Goal: Task Accomplishment & Management: Manage account settings

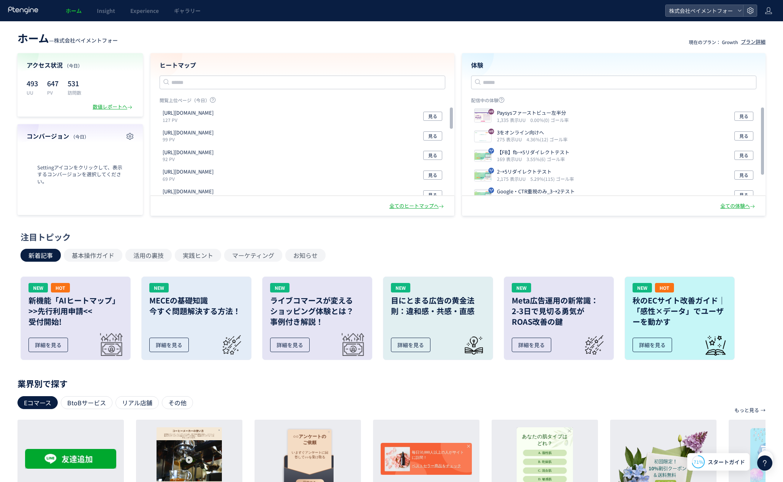
drag, startPoint x: 435, startPoint y: 239, endPoint x: 465, endPoint y: 240, distance: 30.0
click at [435, 239] on div "注目トピック" at bounding box center [390, 237] width 738 height 12
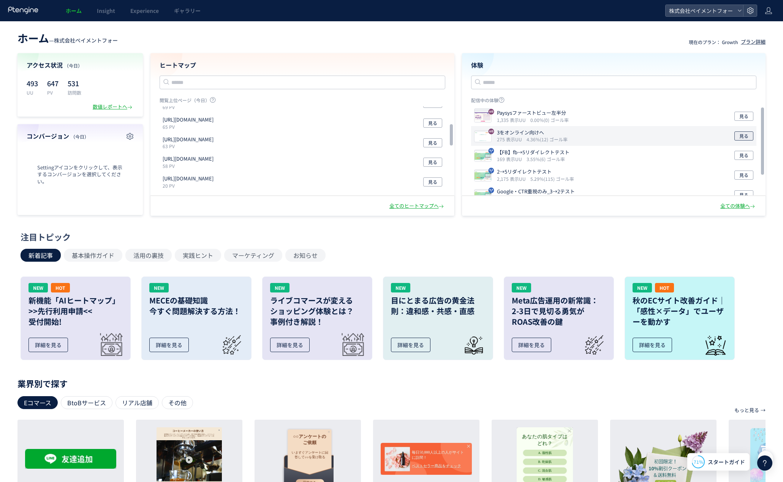
scroll to position [73, 0]
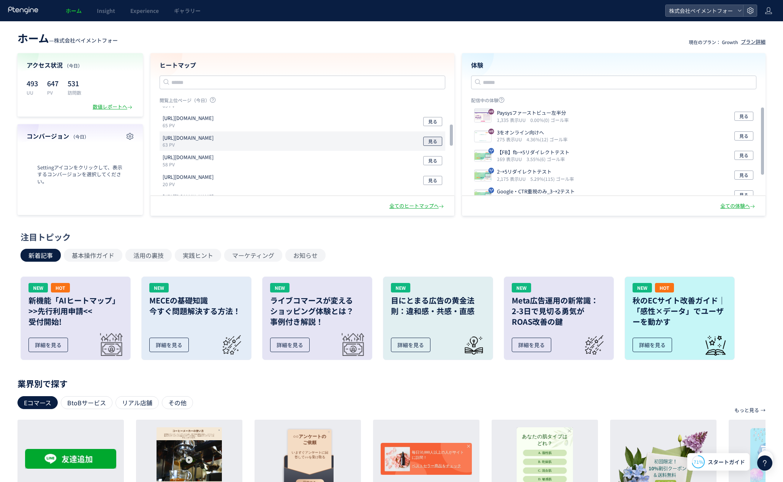
click at [434, 142] on span "見る" at bounding box center [432, 141] width 9 height 9
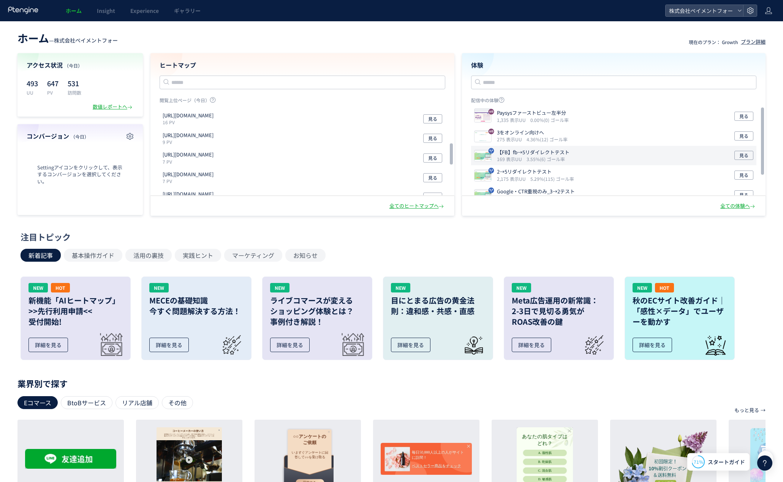
scroll to position [29, 0]
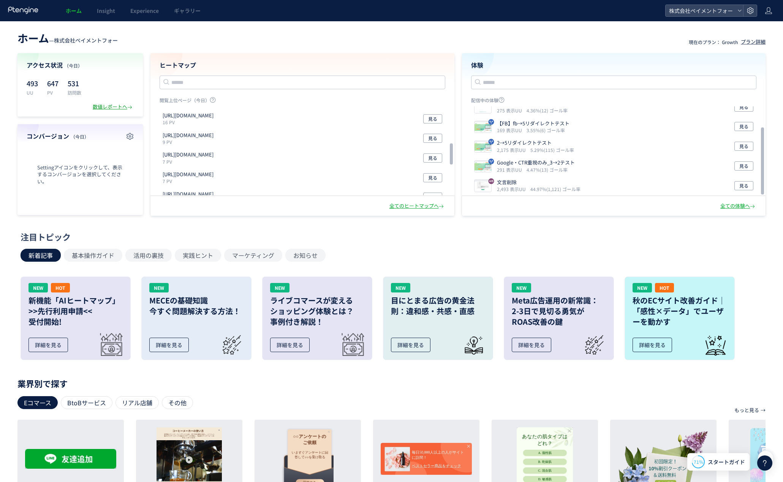
click at [93, 108] on div "数値レポートへ" at bounding box center [113, 106] width 41 height 7
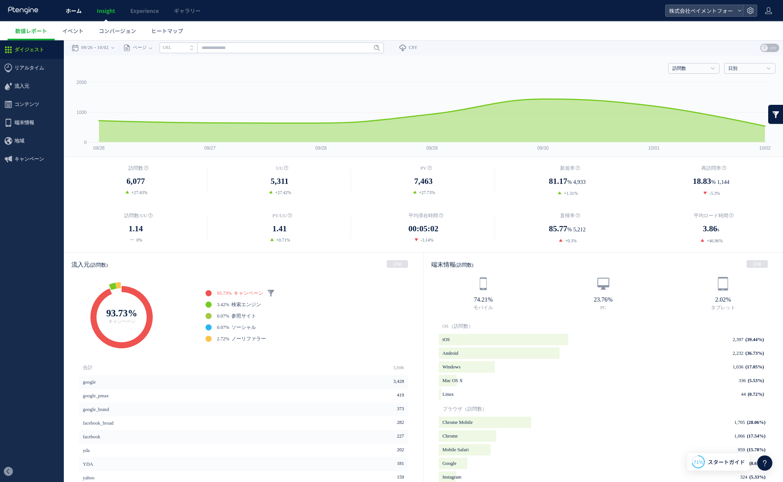
click at [76, 10] on span "ホーム" at bounding box center [74, 11] width 16 height 8
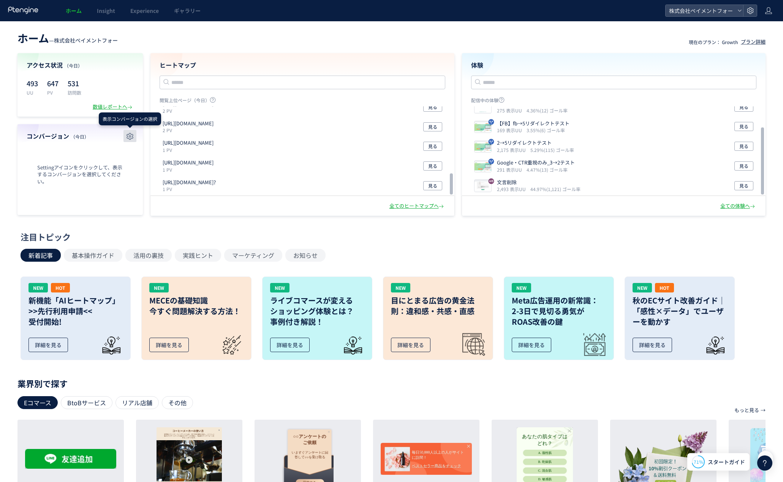
click at [128, 136] on use "button" at bounding box center [130, 136] width 7 height 7
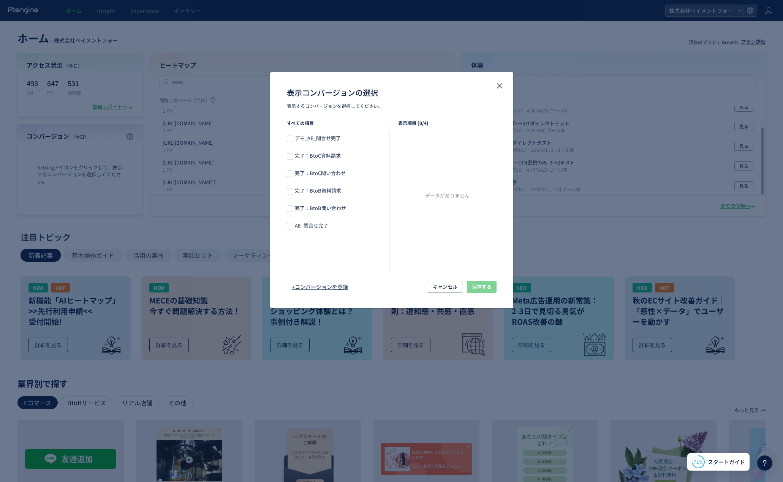
click at [324, 225] on span "AE_問合せ完了" at bounding box center [312, 226] width 39 height 8
click at [291, 228] on span "表示コンバージョンの選択" at bounding box center [290, 226] width 6 height 6
click at [335, 157] on span "完了：BtoC資料請求" at bounding box center [318, 156] width 51 height 8
click at [429, 144] on span "完了：BtoC資料請求" at bounding box center [437, 143] width 54 height 7
click at [291, 173] on span "表示コンバージョンの選択" at bounding box center [290, 174] width 6 height 6
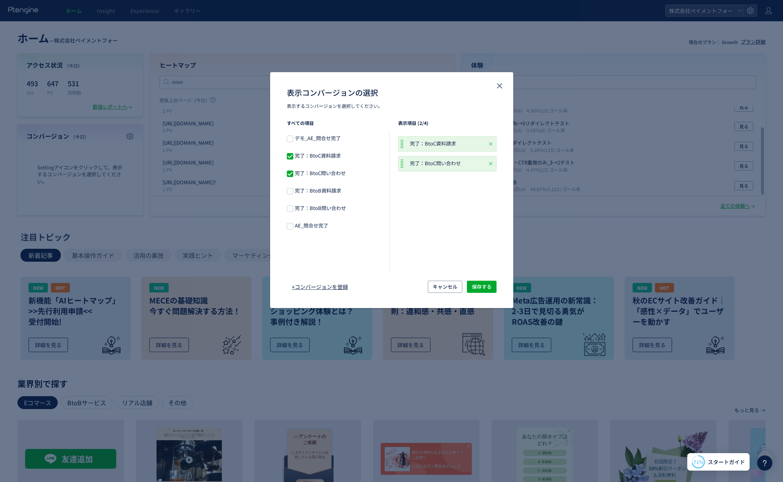
click at [291, 173] on span "表示コンバージョンの選択" at bounding box center [290, 174] width 6 height 6
click at [291, 155] on span "表示コンバージョンの選択" at bounding box center [290, 156] width 6 height 6
click at [312, 224] on span "AE_問合せ完了" at bounding box center [312, 226] width 39 height 8
click at [293, 225] on span "表示コンバージョンの選択" at bounding box center [290, 226] width 6 height 6
click at [499, 90] on button "close" at bounding box center [500, 86] width 12 height 12
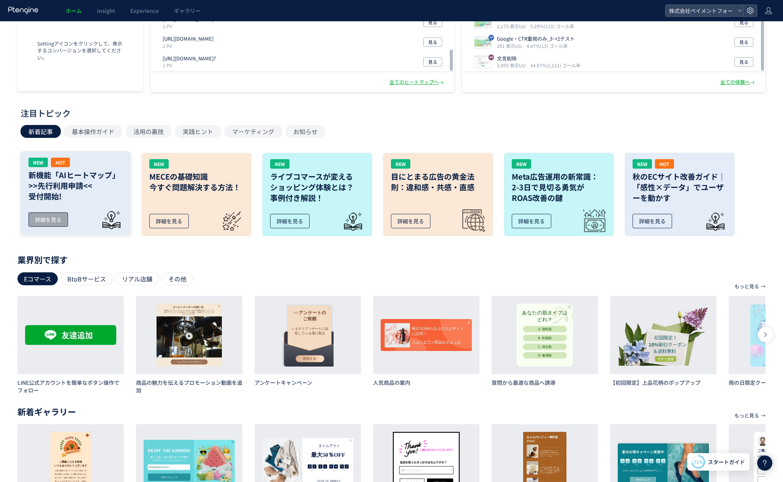
scroll to position [180, 0]
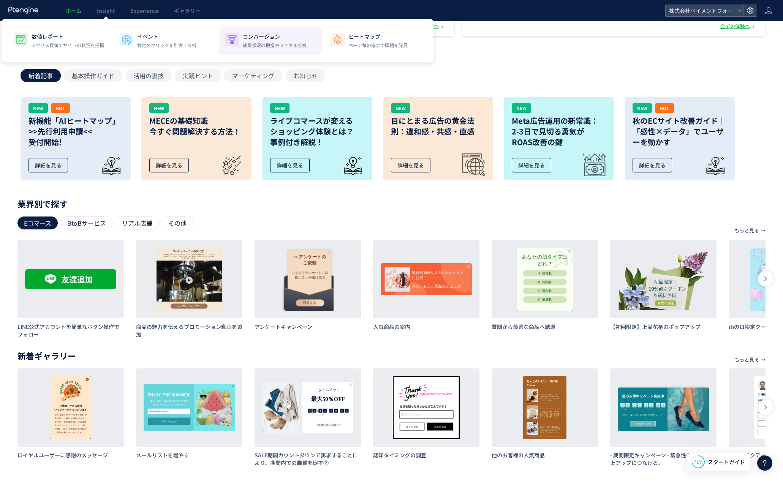
click at [273, 37] on p "コンバージョン" at bounding box center [275, 37] width 64 height 8
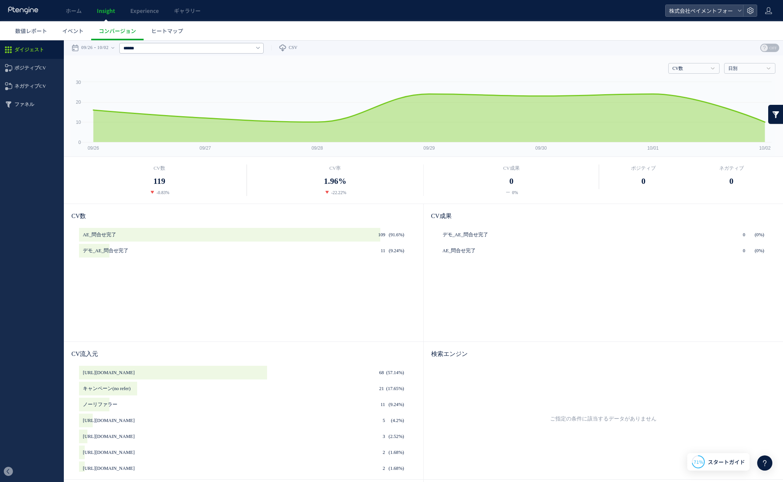
click at [244, 289] on div "AE_問合せ完了 (91.6%) 109 デモ_AE_問合せ完了 (9.24%) 11" at bounding box center [243, 281] width 329 height 106
click at [79, 33] on span "イベント" at bounding box center [72, 31] width 21 height 8
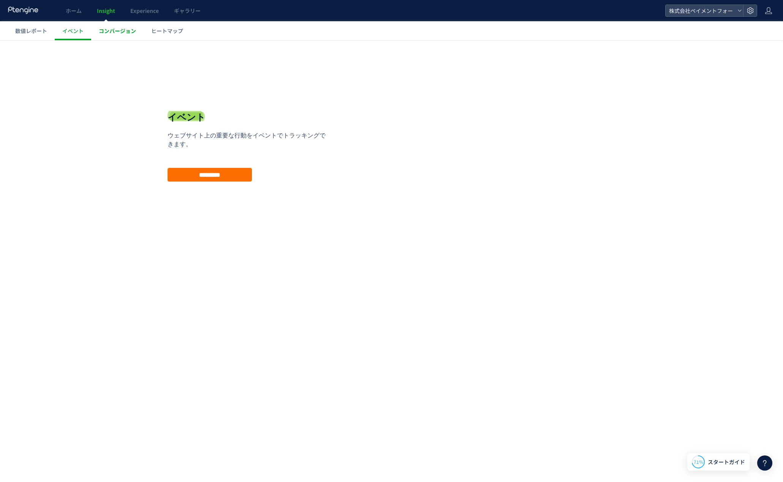
click at [122, 33] on span "コンバージョン" at bounding box center [117, 31] width 37 height 8
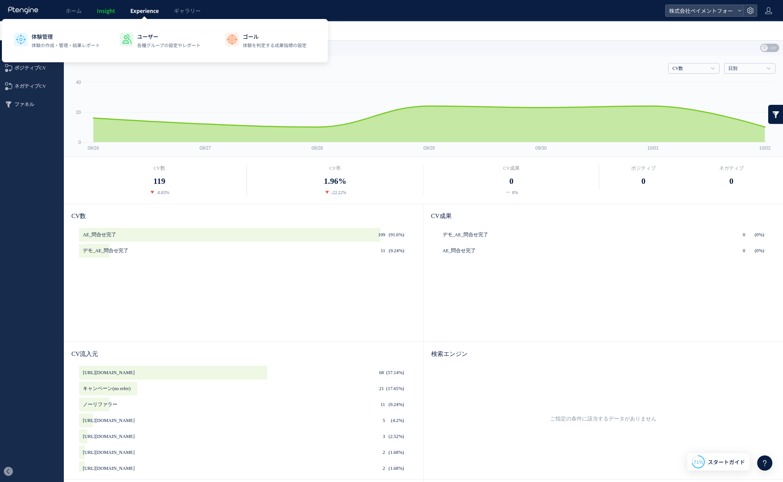
click at [141, 12] on span "Experience" at bounding box center [144, 11] width 28 height 8
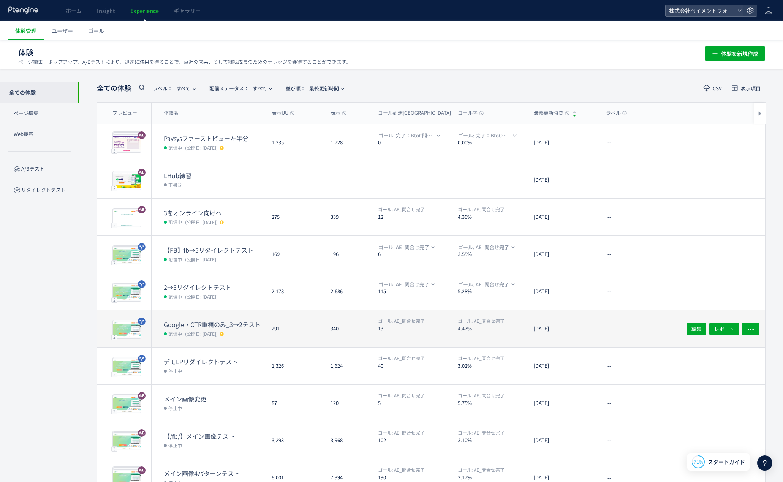
scroll to position [43, 0]
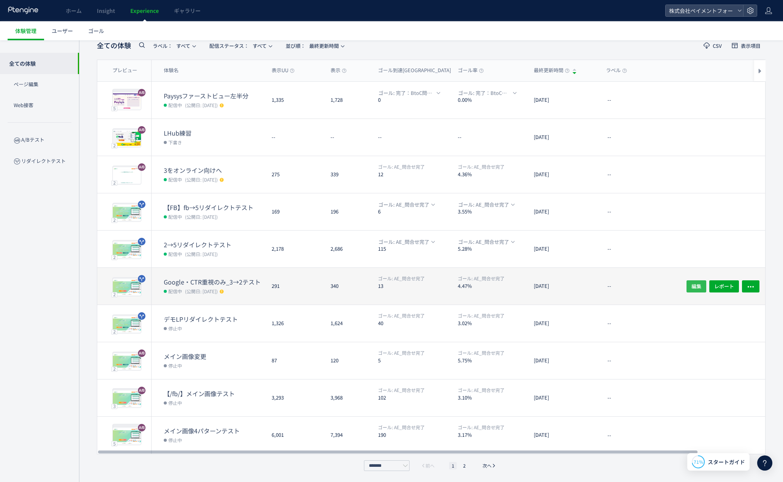
click at [691, 285] on button "編集" at bounding box center [697, 286] width 20 height 12
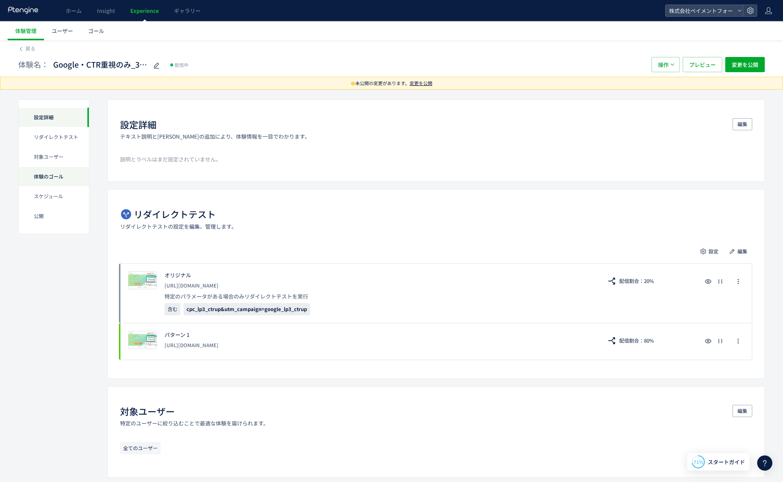
click at [71, 143] on div "リダイレクトテスト" at bounding box center [54, 137] width 70 height 20
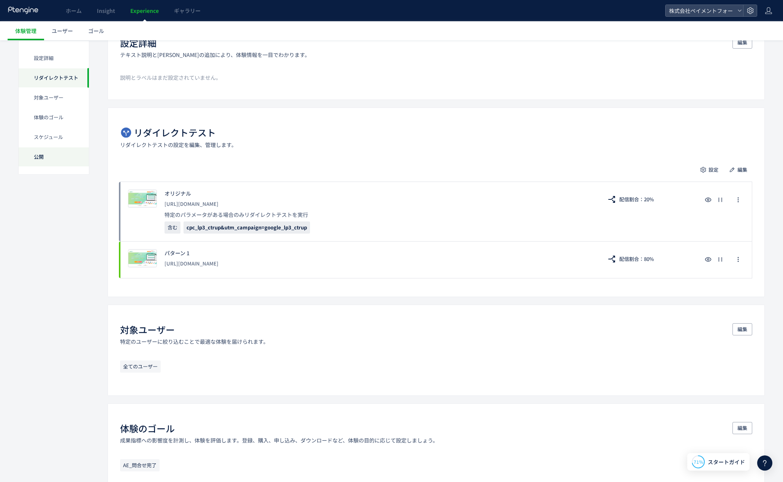
scroll to position [84, 0]
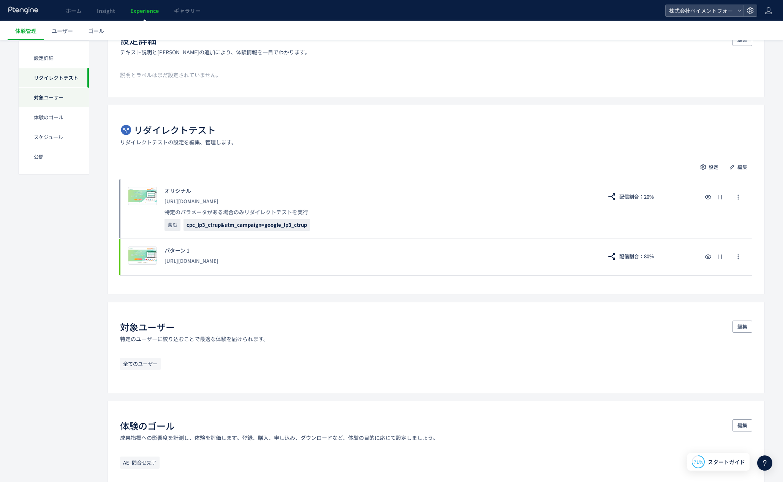
click at [56, 99] on div "対象ユーザー" at bounding box center [54, 98] width 70 height 20
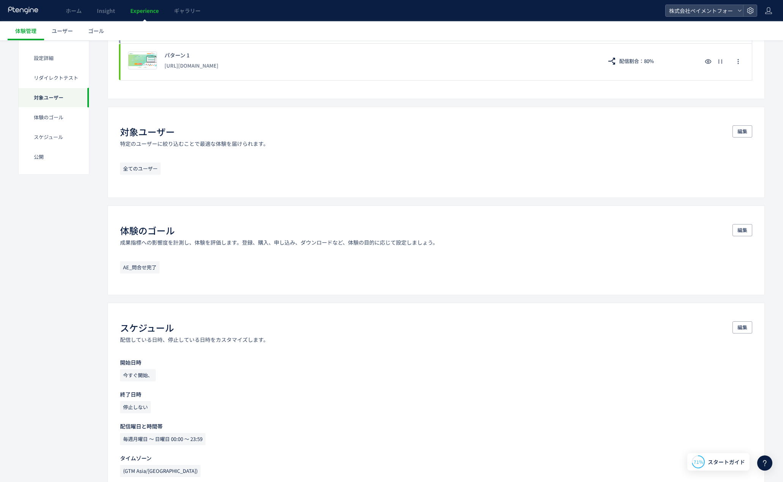
scroll to position [282, 0]
click at [54, 105] on div "対象ユーザー" at bounding box center [54, 98] width 70 height 20
click at [58, 117] on div "体験のゴール" at bounding box center [54, 118] width 70 height 20
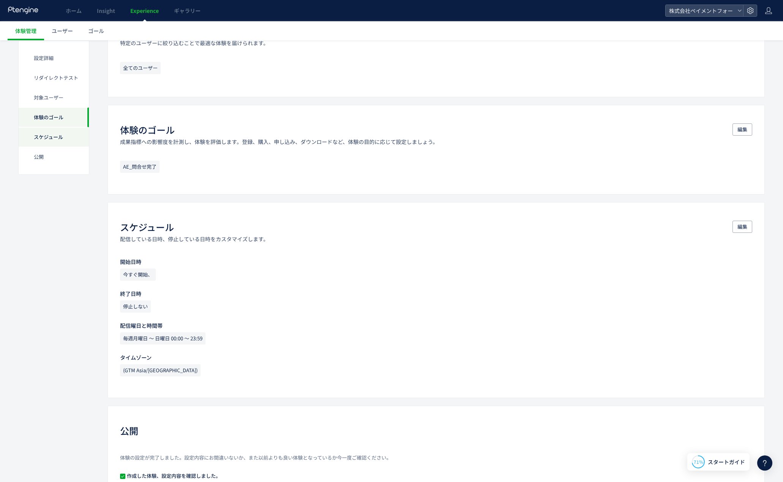
click at [59, 138] on div "スケジュール​" at bounding box center [54, 137] width 70 height 20
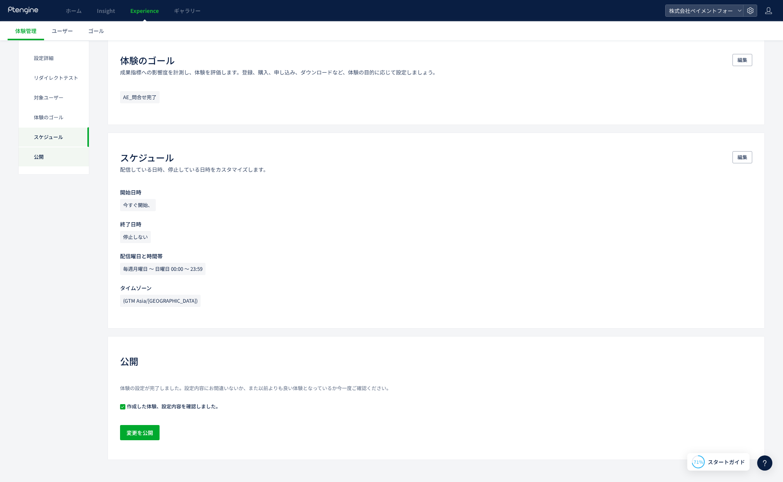
scroll to position [451, 0]
click at [51, 155] on div "公開" at bounding box center [54, 157] width 70 height 20
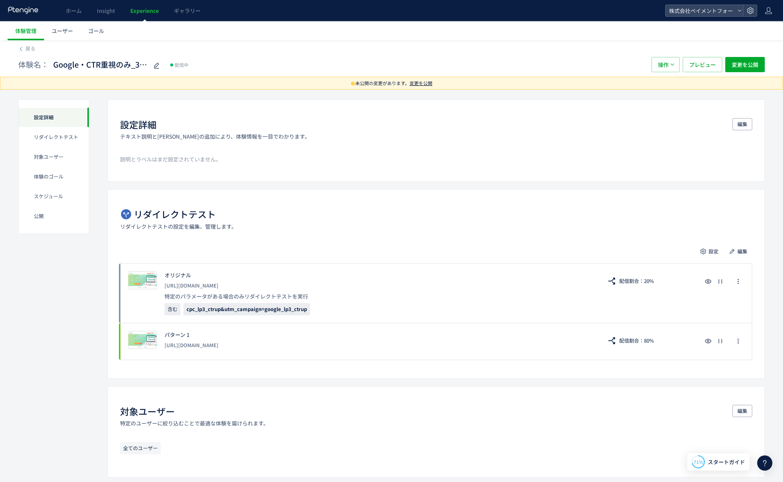
scroll to position [2, 0]
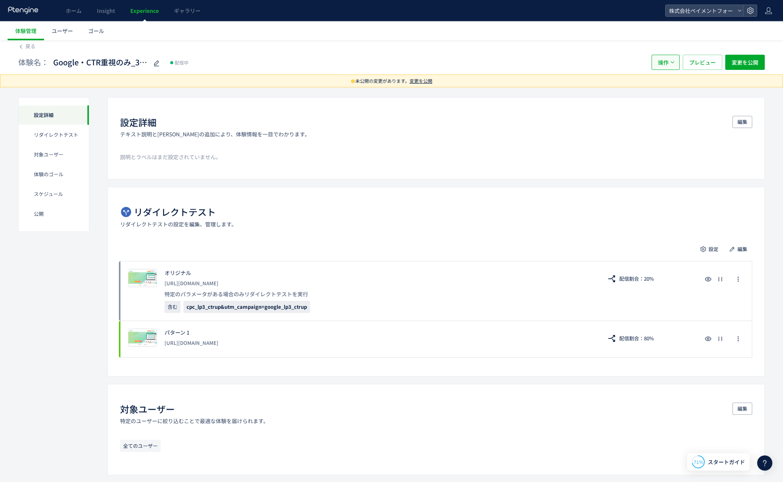
click at [664, 62] on span "操作" at bounding box center [663, 62] width 11 height 15
click at [576, 60] on div "体験名： Google・CTR重視のみ_3→2テスト 配信中" at bounding box center [331, 62] width 626 height 15
click at [62, 30] on span "ユーザー" at bounding box center [62, 31] width 21 height 8
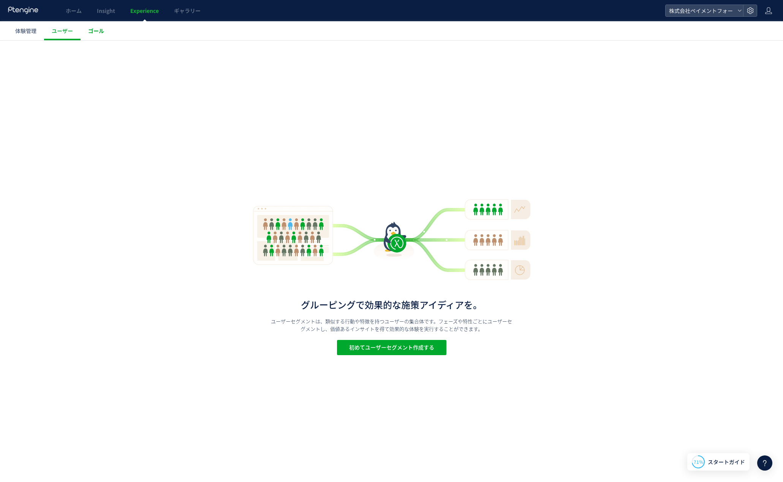
click at [90, 32] on span "ゴール" at bounding box center [96, 31] width 16 height 8
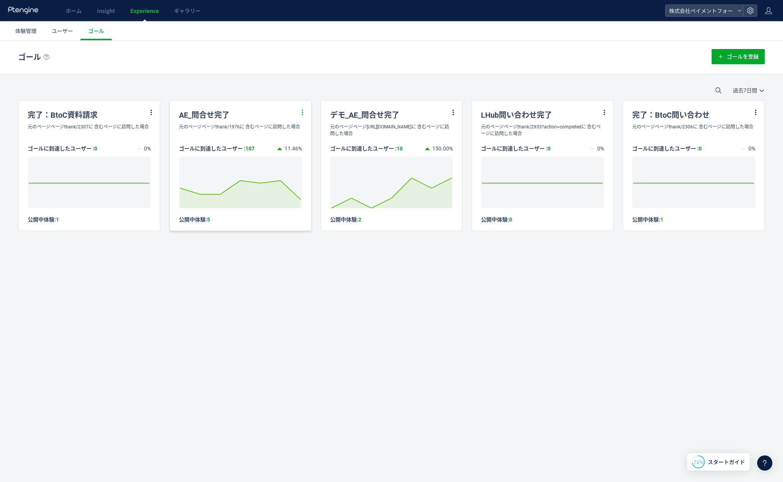
click at [302, 112] on use at bounding box center [302, 112] width 5 height 7
click at [291, 133] on li "編集" at bounding box center [293, 132] width 26 height 14
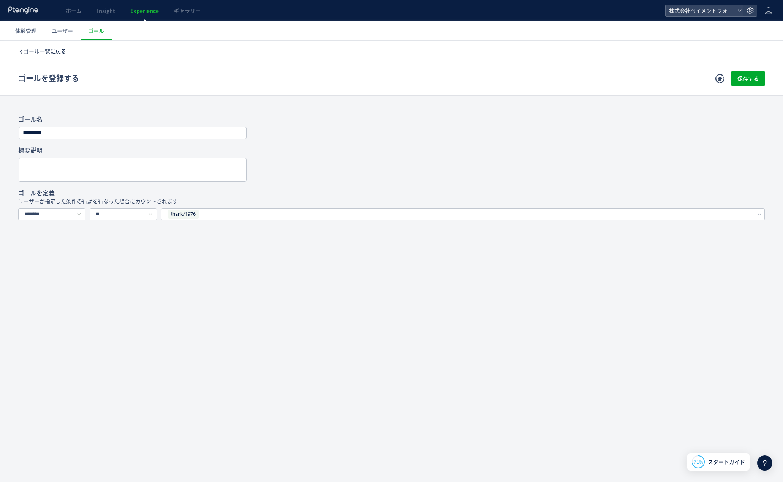
click at [42, 52] on span "ゴール一覧に戻る" at bounding box center [45, 51] width 43 height 6
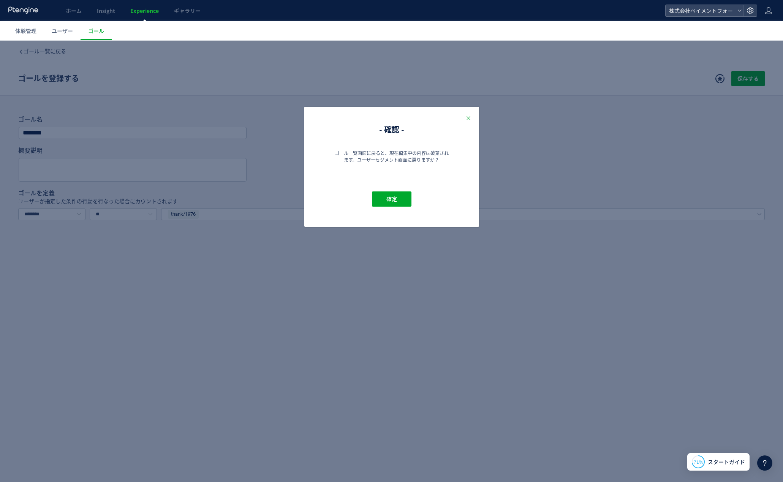
click at [467, 119] on icon "Close" at bounding box center [468, 118] width 6 height 6
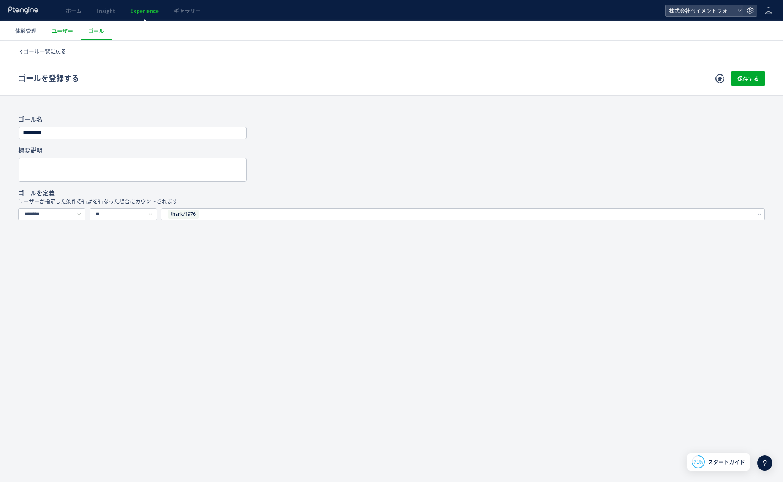
click at [55, 32] on span "ユーザー" at bounding box center [62, 31] width 21 height 8
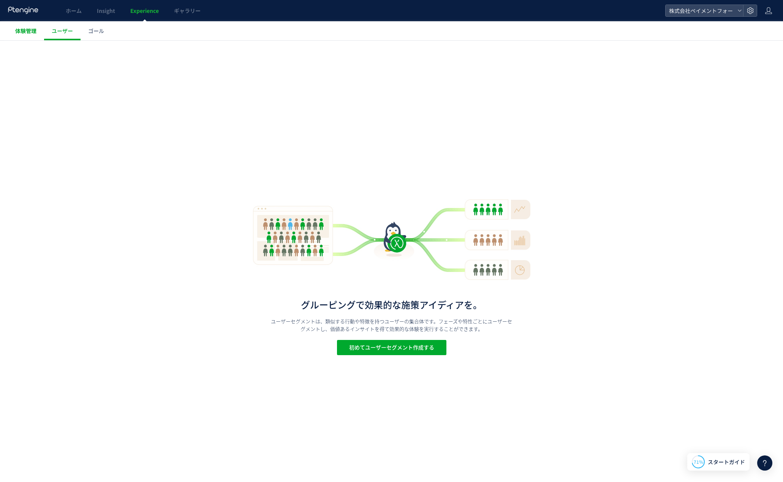
click at [33, 32] on span "体験管理" at bounding box center [25, 31] width 21 height 8
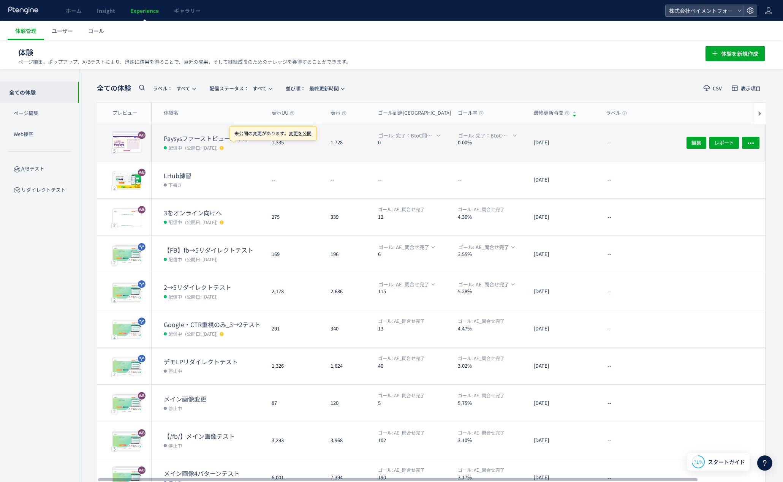
click at [223, 147] on use at bounding box center [222, 148] width 4 height 4
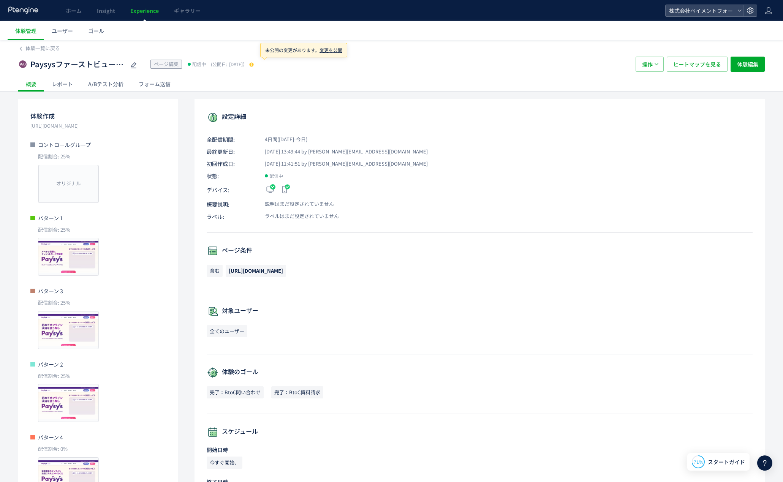
scroll to position [1, 0]
drag, startPoint x: 264, startPoint y: 66, endPoint x: 309, endPoint y: 67, distance: 44.8
click at [293, 73] on div "Paysysファーストビュー左半分 ページ編集 配信中 (公開日: 2025/09/29） 操作 ヒートマップを見る 体験編集" at bounding box center [391, 63] width 747 height 24
click at [254, 62] on div at bounding box center [250, 64] width 7 height 8
click at [253, 63] on use at bounding box center [251, 64] width 4 height 4
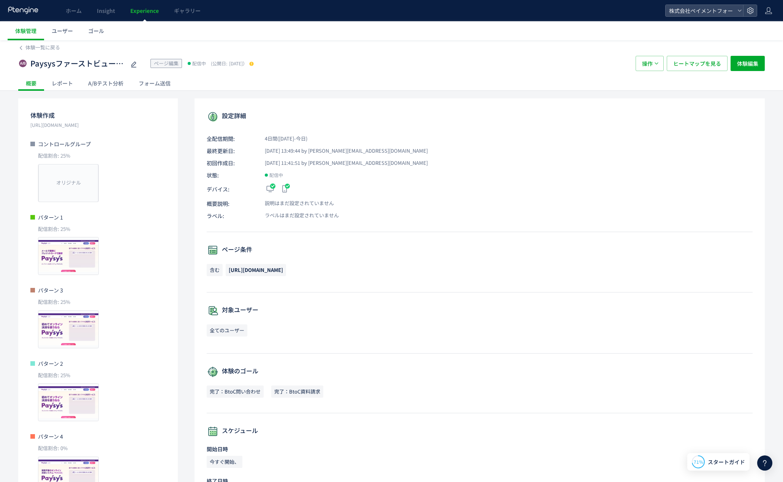
click at [67, 85] on div "レポート" at bounding box center [62, 83] width 36 height 15
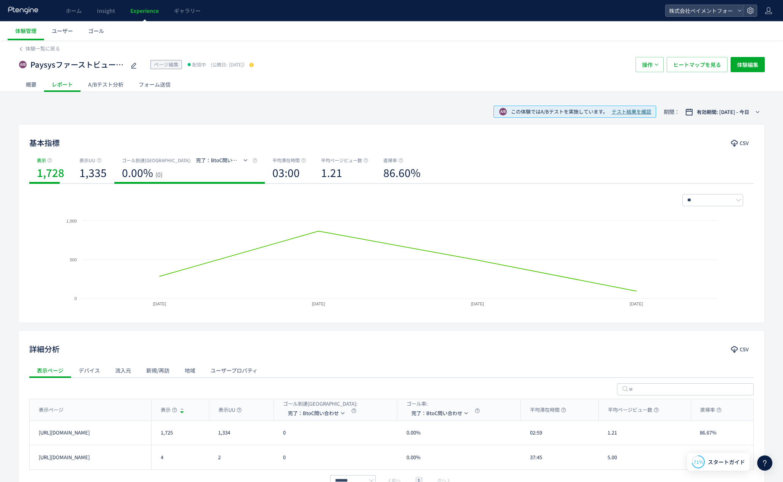
scroll to position [52, 0]
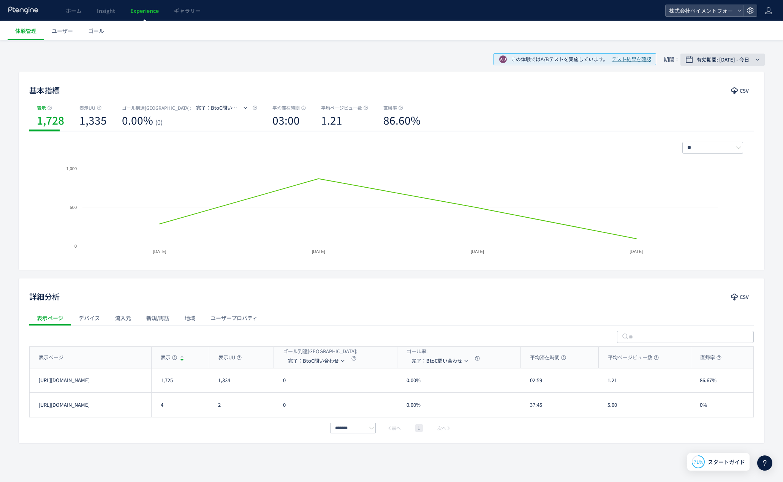
click at [702, 60] on span "有効期間: 2025/09/29 - 今日" at bounding box center [723, 60] width 52 height 8
click at [698, 151] on label "今月" at bounding box center [718, 150] width 91 height 11
click at [723, 187] on span "適用" at bounding box center [726, 186] width 9 height 9
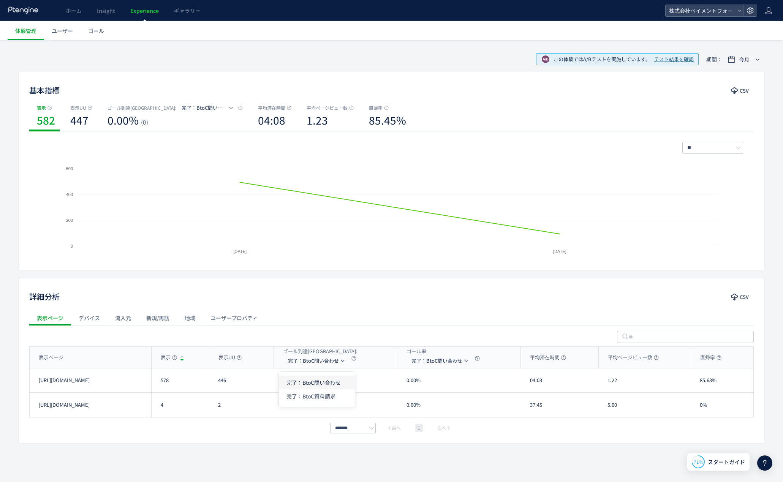
click at [323, 384] on li "完了：BtoC問い合わせ" at bounding box center [317, 383] width 76 height 14
click at [336, 393] on li "完了：BtoC資料請求" at bounding box center [317, 396] width 76 height 14
click at [330, 358] on span "完了：BtoC資料請求" at bounding box center [311, 361] width 46 height 12
click at [337, 380] on li "完了：BtoC問い合わせ" at bounding box center [314, 383] width 76 height 14
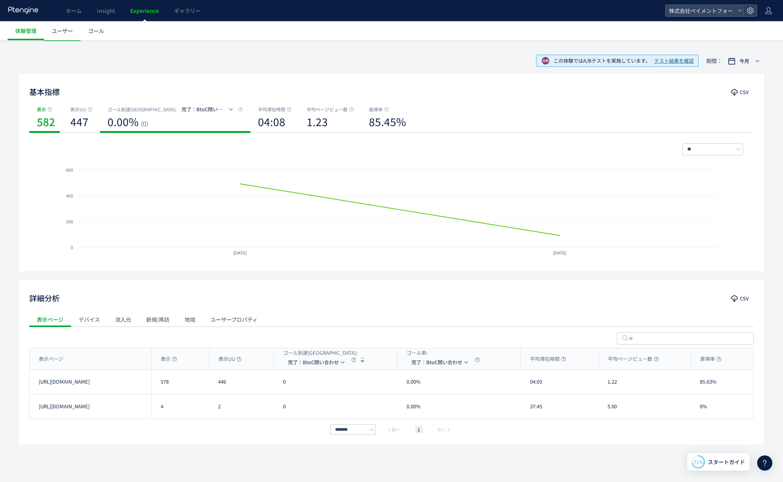
scroll to position [51, 0]
click at [95, 35] on link "ゴール" at bounding box center [96, 30] width 31 height 19
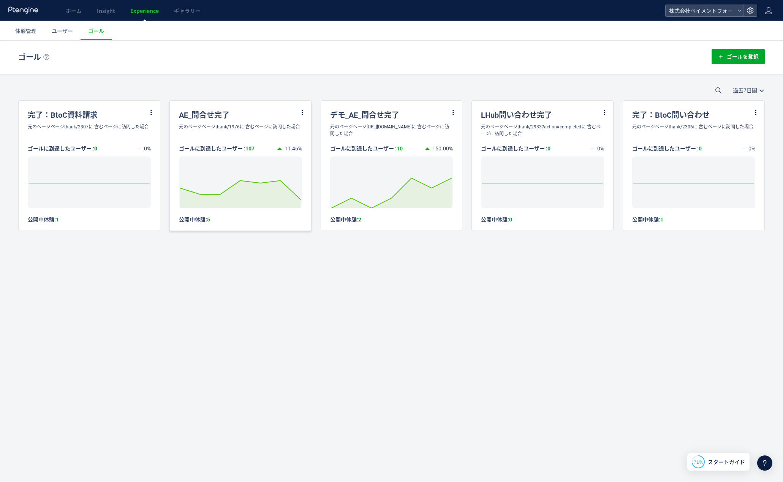
click at [186, 221] on div "公開中体験: 5" at bounding box center [240, 219] width 123 height 7
click at [304, 111] on icon at bounding box center [302, 112] width 7 height 7
click at [298, 131] on li "編集" at bounding box center [293, 132] width 26 height 14
click at [151, 108] on div "完了：BtoC資料請求" at bounding box center [89, 112] width 141 height 23
click at [151, 114] on use at bounding box center [151, 112] width 5 height 7
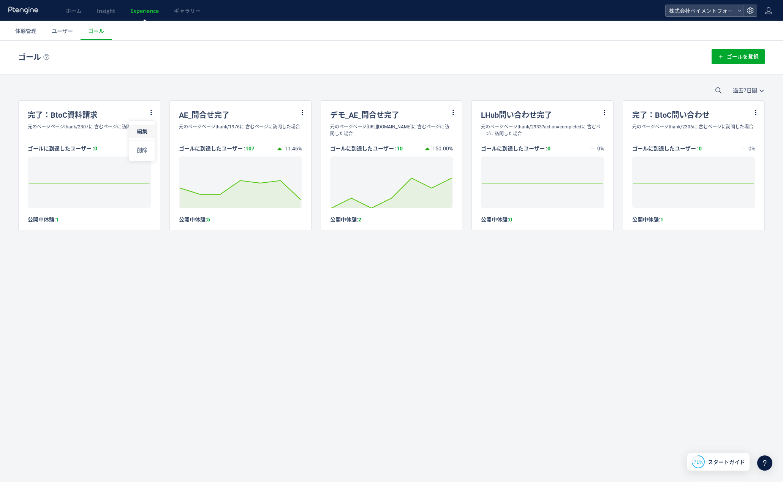
click at [144, 132] on li "編集" at bounding box center [142, 132] width 26 height 14
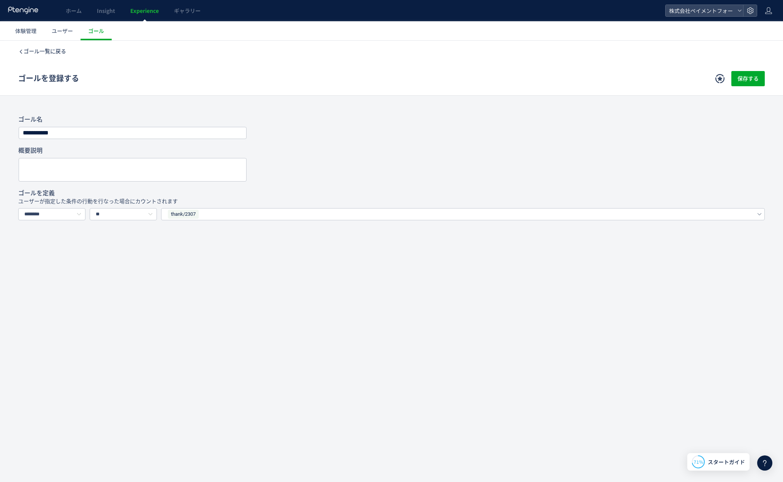
click at [50, 52] on span "ゴール一覧に戻る" at bounding box center [45, 51] width 43 height 6
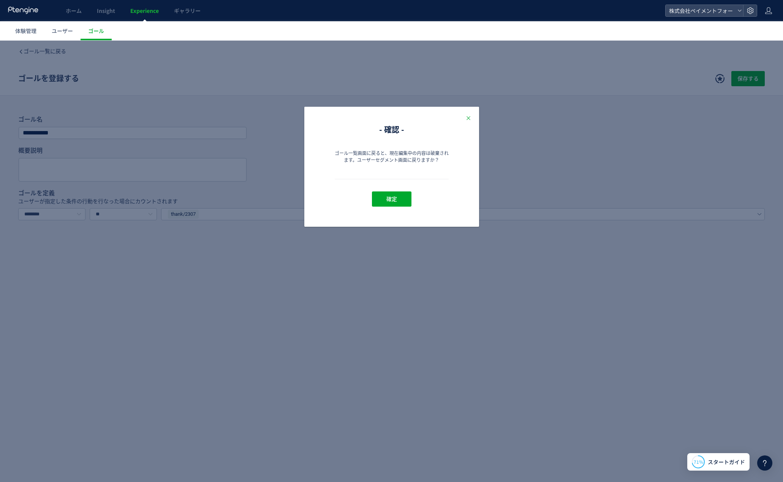
click at [468, 117] on icon "Close" at bounding box center [468, 118] width 6 height 6
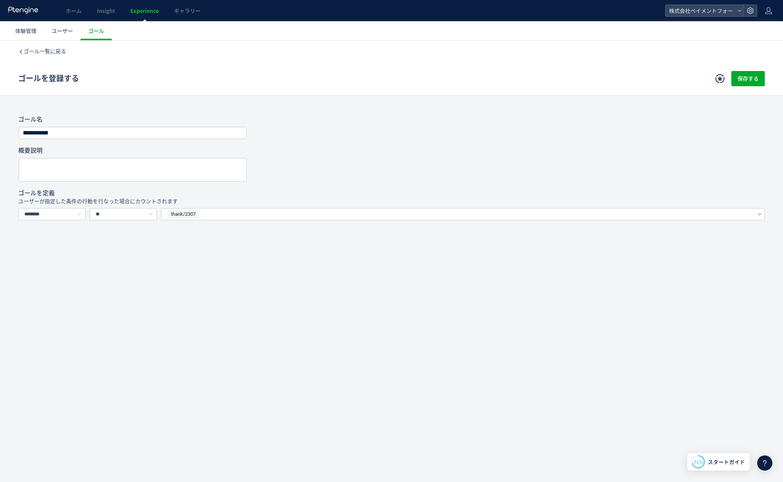
drag, startPoint x: 225, startPoint y: 343, endPoint x: 206, endPoint y: 264, distance: 81.8
click at [227, 338] on div "**********" at bounding box center [391, 252] width 783 height 423
click at [49, 52] on span "ゴール一覧に戻る" at bounding box center [45, 51] width 43 height 6
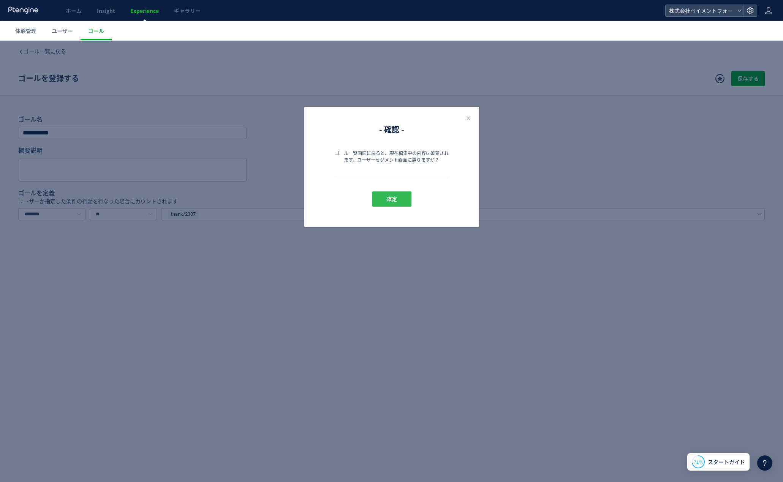
click at [380, 194] on button "確定" at bounding box center [392, 198] width 40 height 15
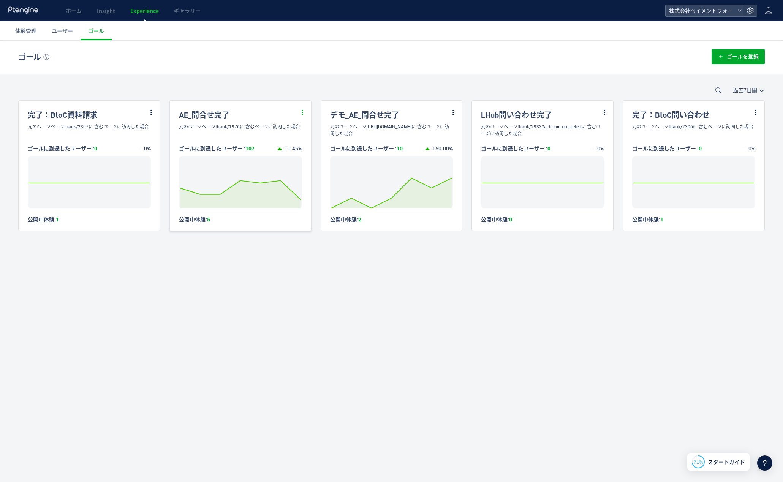
click at [304, 112] on icon at bounding box center [302, 112] width 7 height 7
click at [293, 131] on li "編集" at bounding box center [293, 132] width 26 height 14
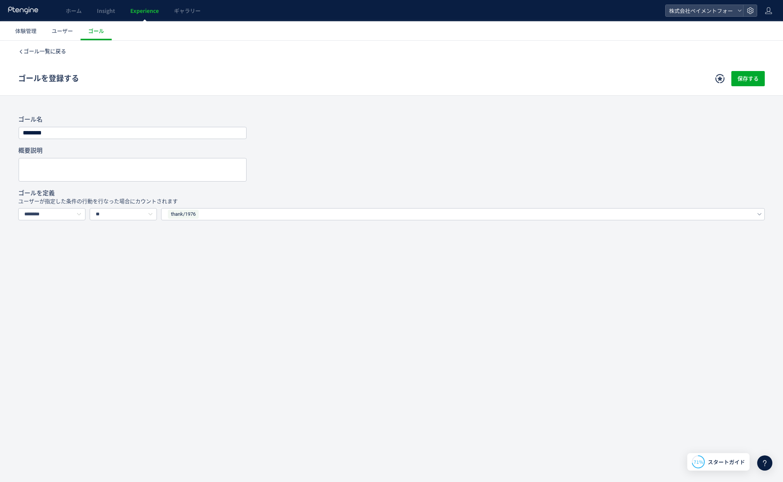
click at [44, 52] on span "ゴール一覧に戻る" at bounding box center [45, 51] width 43 height 6
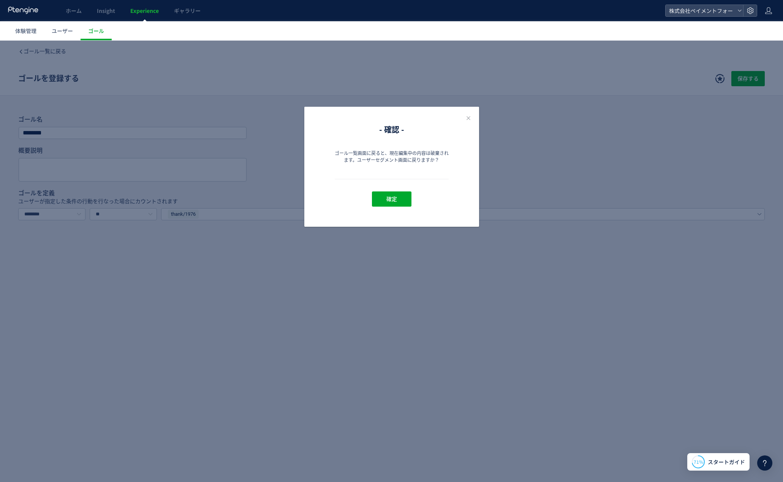
click at [464, 118] on div "- 確認 - ゴール一覧画面に戻ると、現在編集中の内容は破棄されます。ユーザーセグメント画面に戻りますか？ 確定" at bounding box center [391, 167] width 175 height 120
click at [468, 119] on icon "Close" at bounding box center [468, 118] width 6 height 6
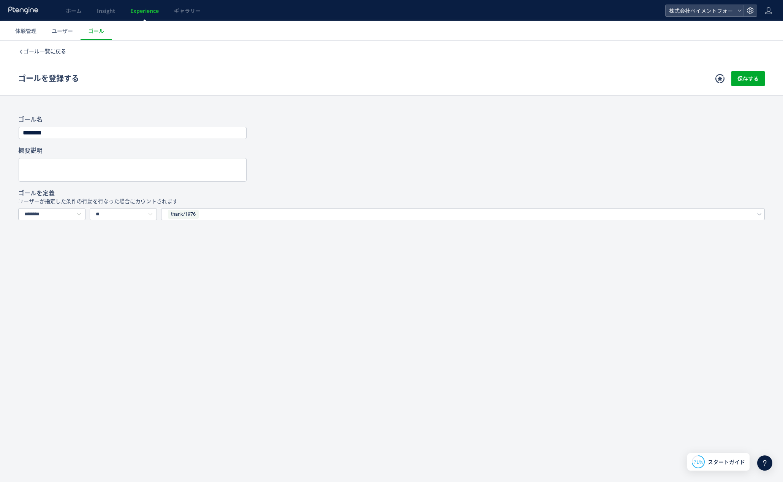
click at [51, 48] on span "ゴール一覧に戻る" at bounding box center [45, 51] width 43 height 6
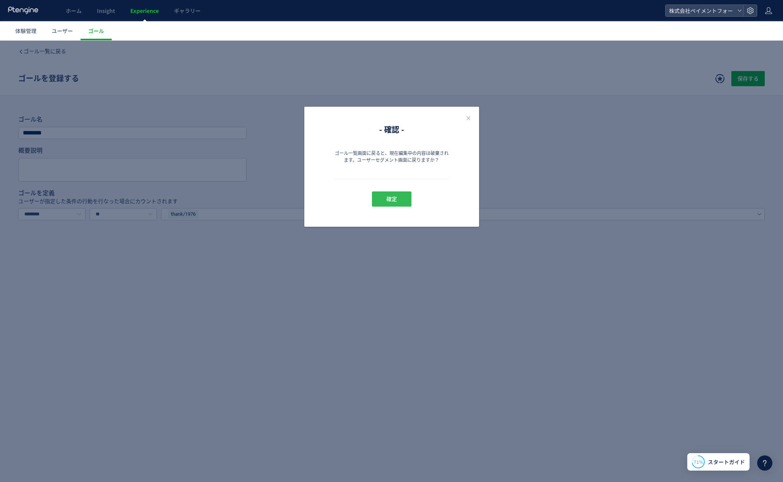
click at [378, 204] on button "確定" at bounding box center [392, 198] width 40 height 15
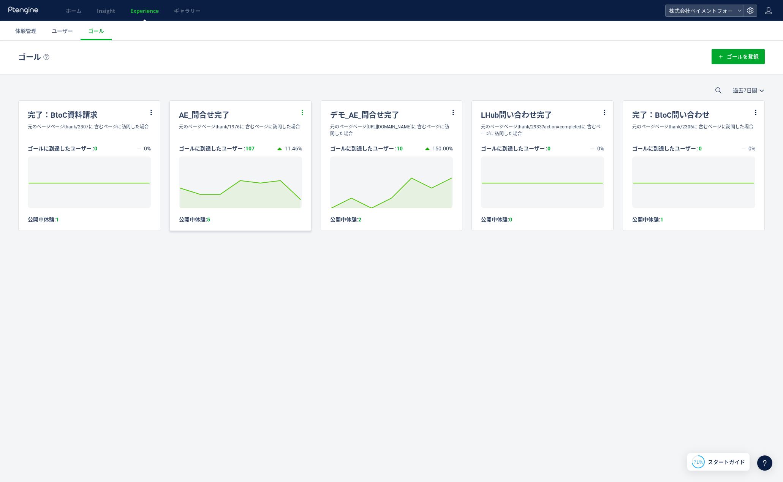
click at [301, 112] on icon at bounding box center [302, 112] width 7 height 7
click at [298, 130] on li "編集" at bounding box center [293, 132] width 26 height 14
click at [330, 296] on div "ゴール ゴールを登録 過去7日間 今日 過去7日間 過去30日間 完了：BtoC資料請求 元のページページthank/2307に 含むページに訪問した場合 ゴ…" at bounding box center [391, 252] width 783 height 423
click at [454, 112] on use at bounding box center [453, 112] width 5 height 7
click at [445, 129] on li "編集" at bounding box center [444, 132] width 26 height 14
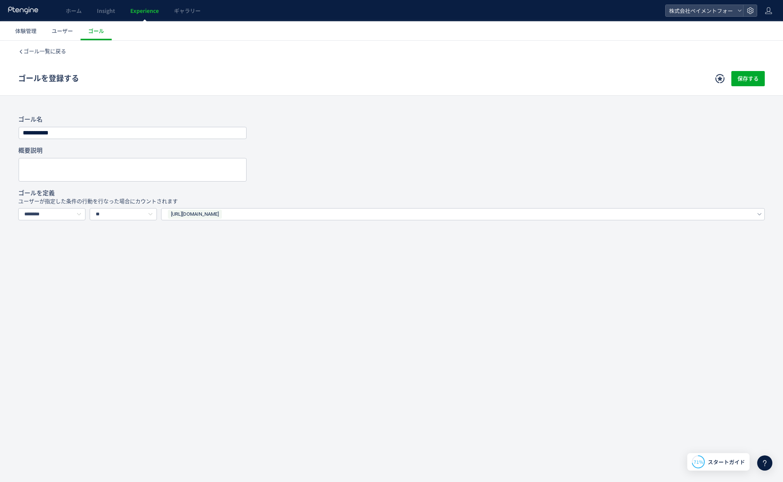
drag, startPoint x: 252, startPoint y: 316, endPoint x: 286, endPoint y: 315, distance: 33.8
click at [252, 316] on div "**********" at bounding box center [391, 184] width 783 height 286
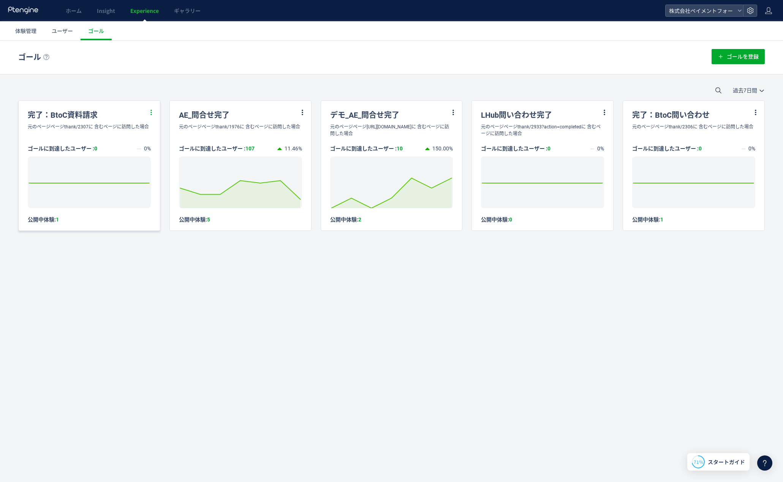
click at [153, 112] on icon at bounding box center [151, 112] width 7 height 7
click at [142, 131] on li "編集" at bounding box center [142, 132] width 26 height 14
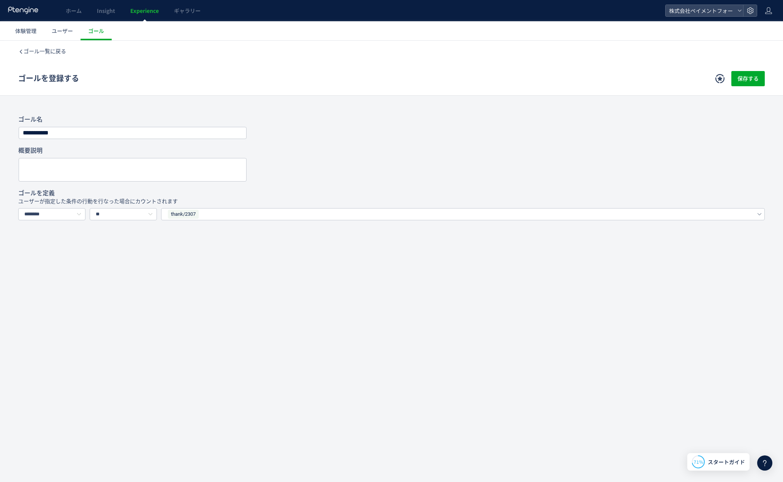
click at [211, 214] on div "thank/2307" at bounding box center [456, 214] width 578 height 11
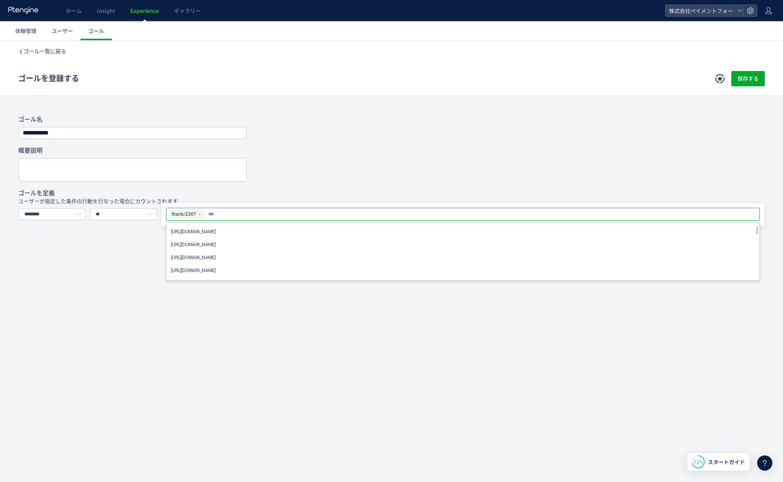
click at [33, 243] on div "******** URLで指定する イベントを選択する" at bounding box center [52, 226] width 68 height 36
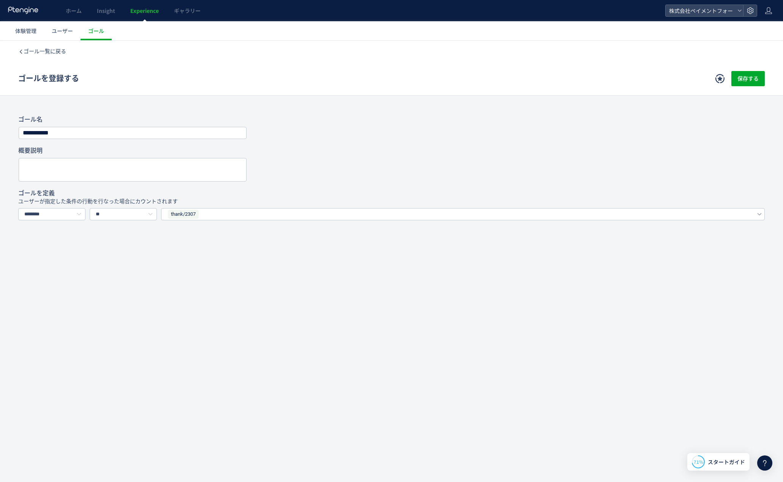
click at [650, 163] on div at bounding box center [391, 170] width 747 height 24
click at [414, 290] on div "**********" at bounding box center [391, 184] width 783 height 286
click at [175, 242] on div "**********" at bounding box center [391, 184] width 783 height 286
click at [13, 11] on icon at bounding box center [24, 10] width 32 height 8
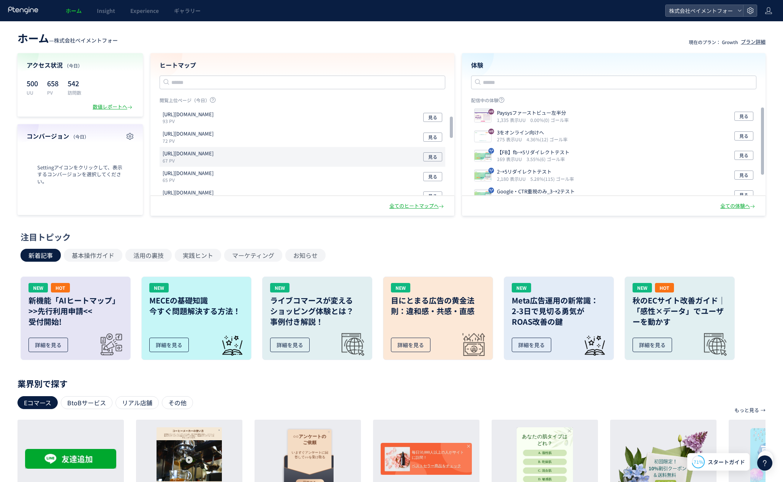
scroll to position [40, 0]
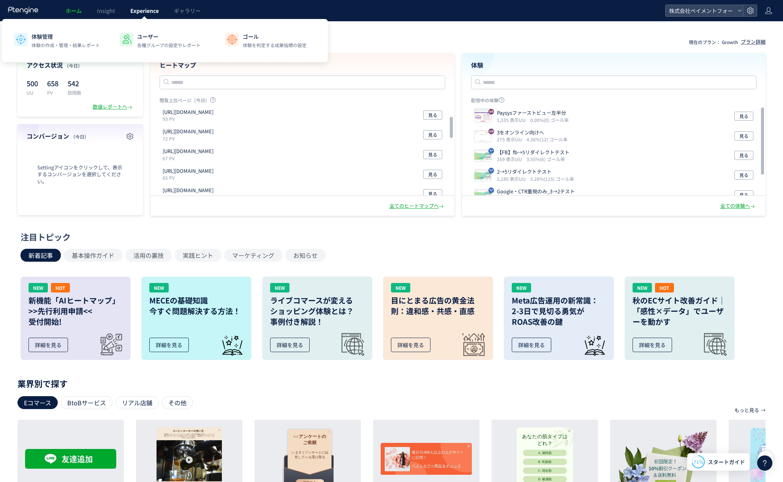
click at [145, 11] on span "Experience" at bounding box center [144, 11] width 28 height 8
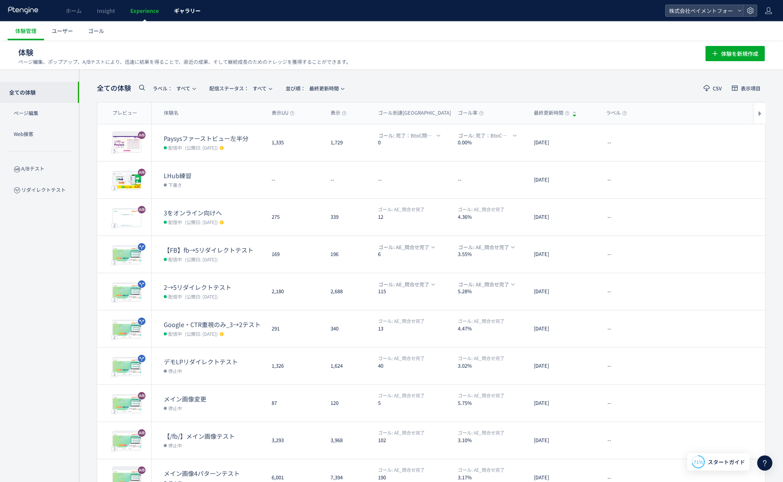
click at [183, 13] on span "ギャラリー" at bounding box center [187, 11] width 27 height 8
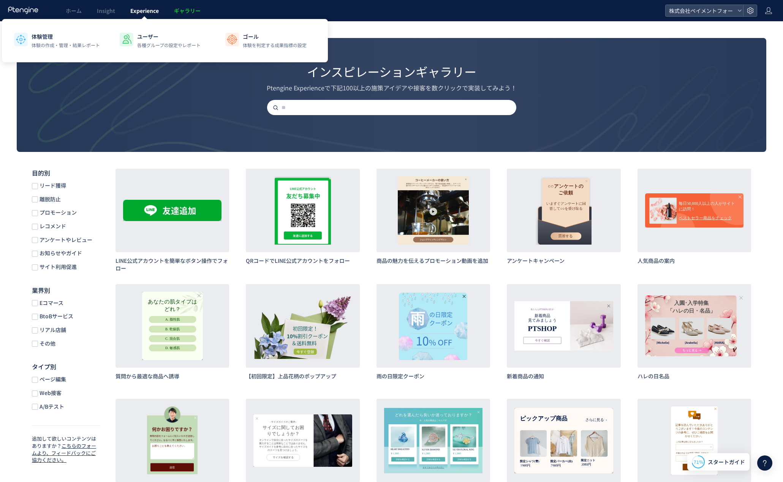
click at [153, 11] on span "Experience" at bounding box center [144, 11] width 28 height 8
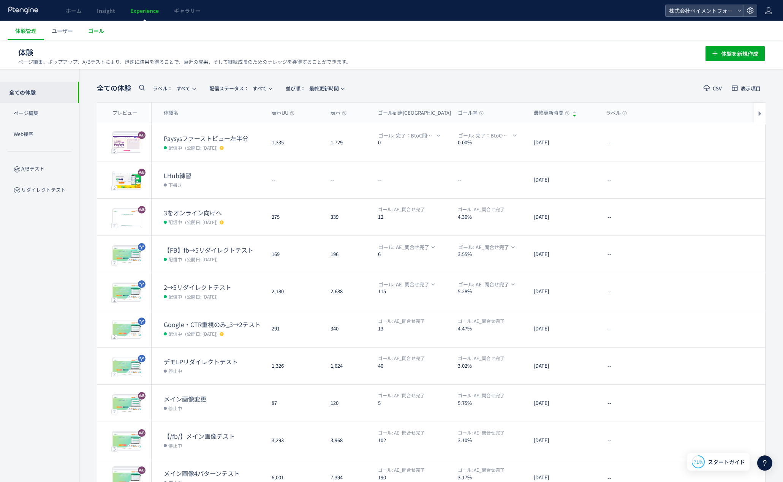
click at [101, 34] on span "ゴール" at bounding box center [96, 31] width 16 height 8
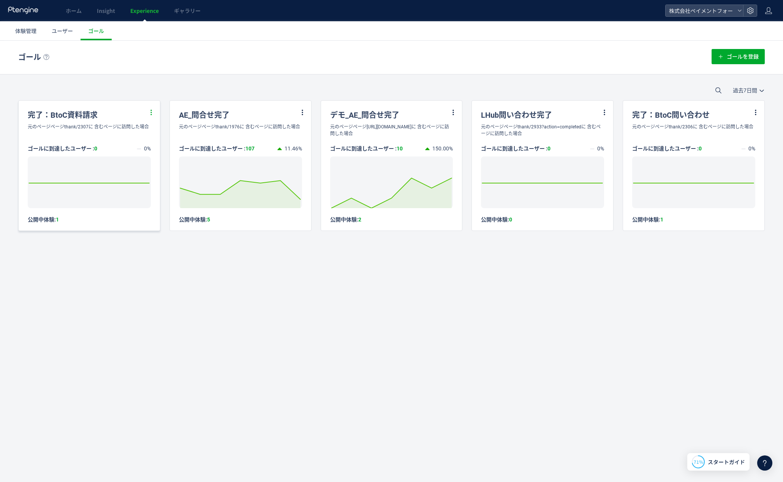
click at [148, 112] on icon at bounding box center [151, 112] width 7 height 7
click at [146, 131] on li "編集" at bounding box center [142, 132] width 26 height 14
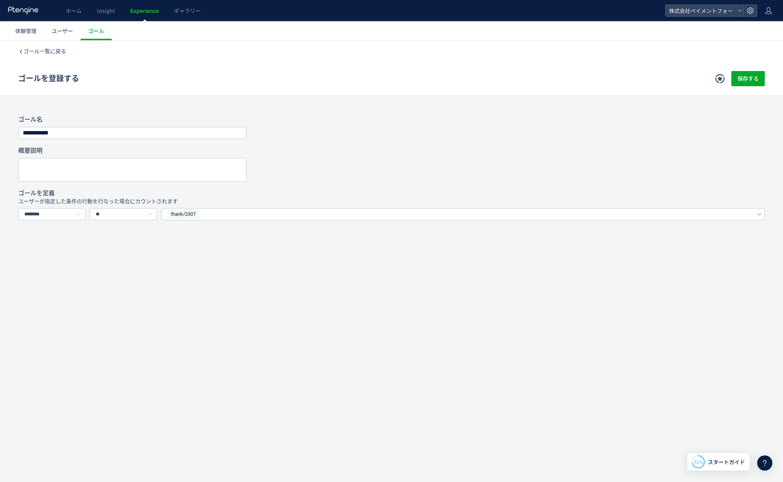
click at [214, 215] on div "thank/2307" at bounding box center [456, 214] width 578 height 11
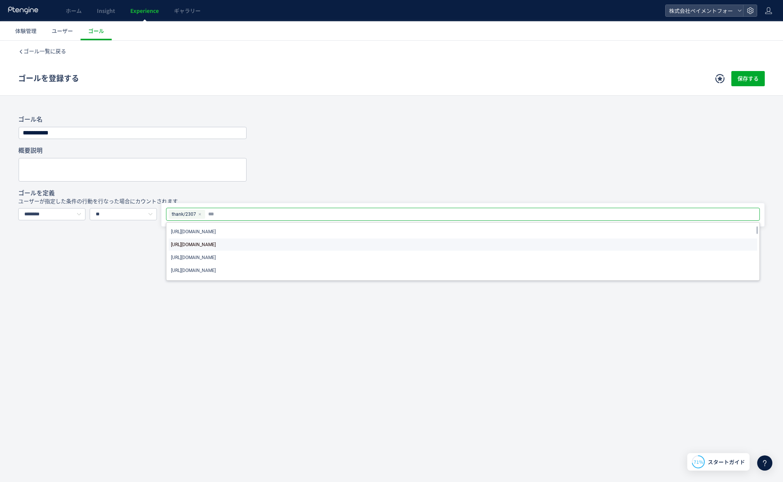
click at [216, 242] on span "[URL][DOMAIN_NAME]" at bounding box center [193, 244] width 45 height 9
click at [272, 212] on span "[URL][DOMAIN_NAME]" at bounding box center [249, 214] width 45 height 8
click at [267, 312] on div "**********" at bounding box center [391, 196] width 783 height 310
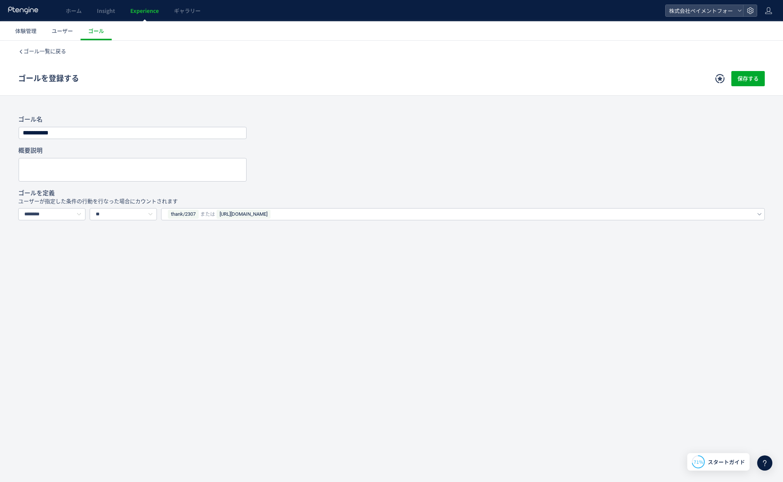
click at [364, 215] on div "thank/2307 または https://weborder.kaihipay.jp/thank/1976?action=completed" at bounding box center [456, 214] width 578 height 11
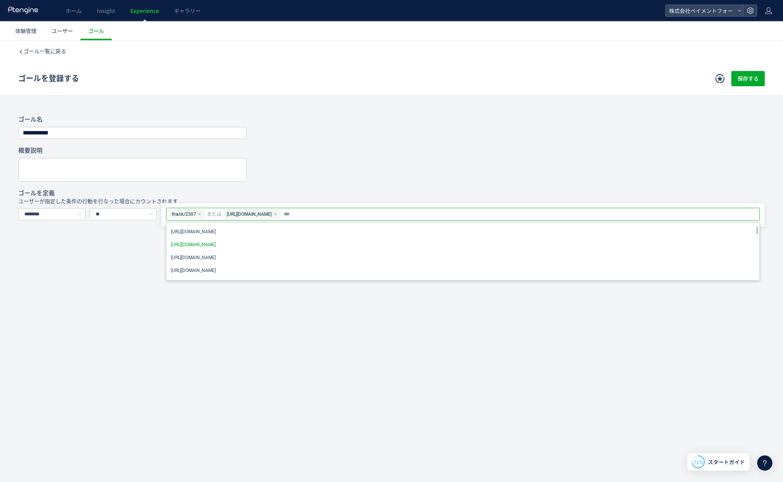
drag, startPoint x: 346, startPoint y: 213, endPoint x: 220, endPoint y: 213, distance: 125.4
click at [220, 213] on div "thank/2307 または https://weborder.kaihipay.jp/thank/1976?action=completed" at bounding box center [464, 214] width 592 height 11
copy div "または https://weborder.kaihipay.jp/thank/1976?action=completed"
click at [277, 216] on icon at bounding box center [276, 214] width 4 height 4
click at [199, 214] on use at bounding box center [200, 214] width 2 height 2
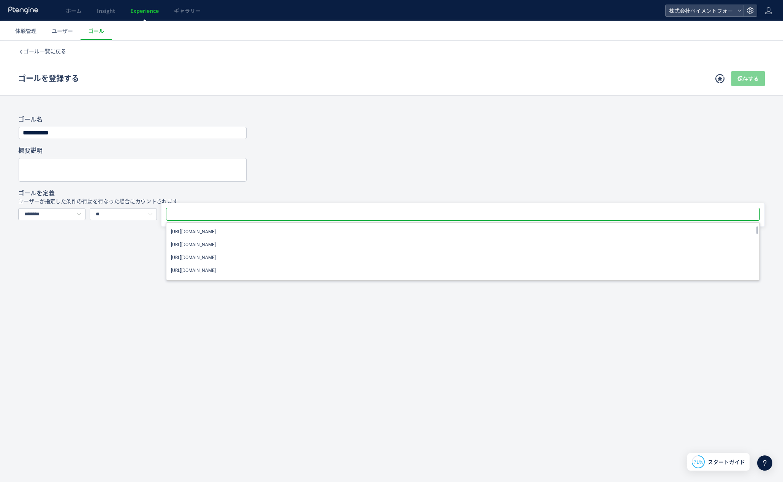
click at [204, 214] on div at bounding box center [464, 214] width 592 height 11
paste input "**********"
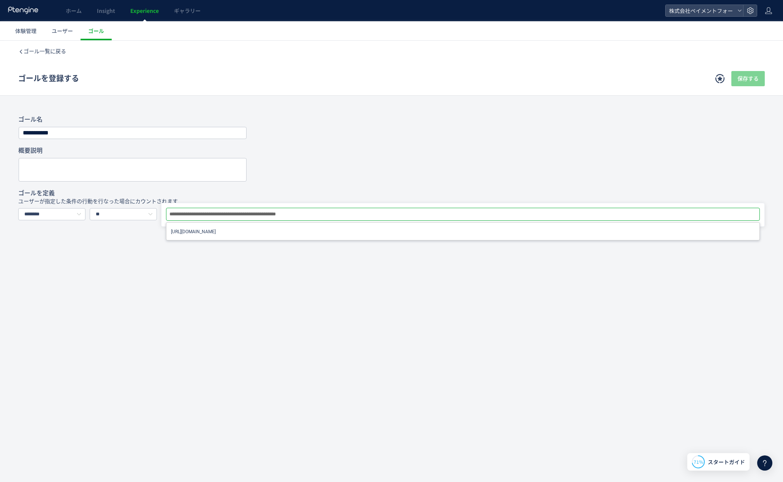
type input "**********"
click at [360, 342] on div "**********" at bounding box center [391, 196] width 783 height 310
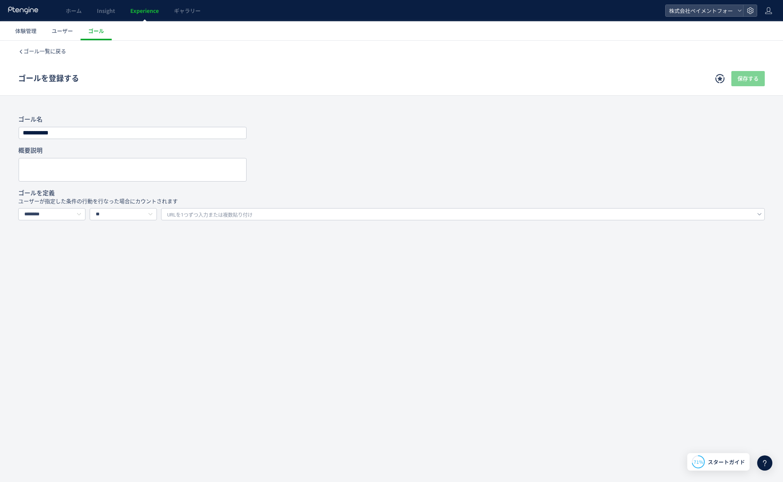
click at [280, 215] on div "URLを1つずつ入力または複数貼り付け" at bounding box center [463, 214] width 604 height 12
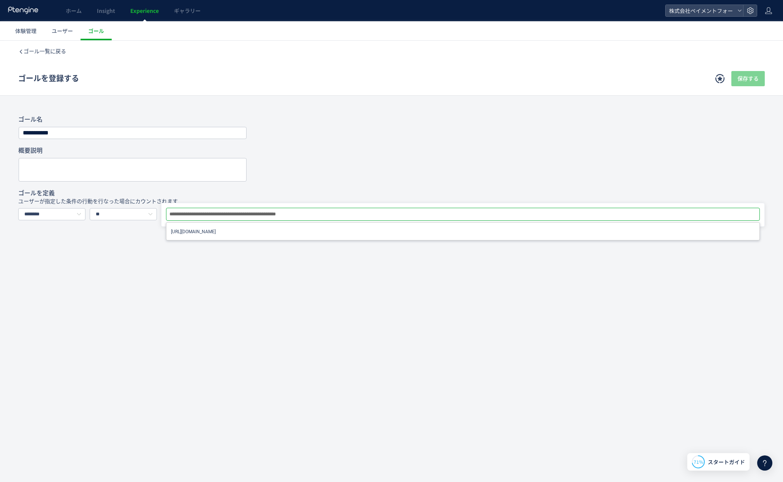
type input "**********"
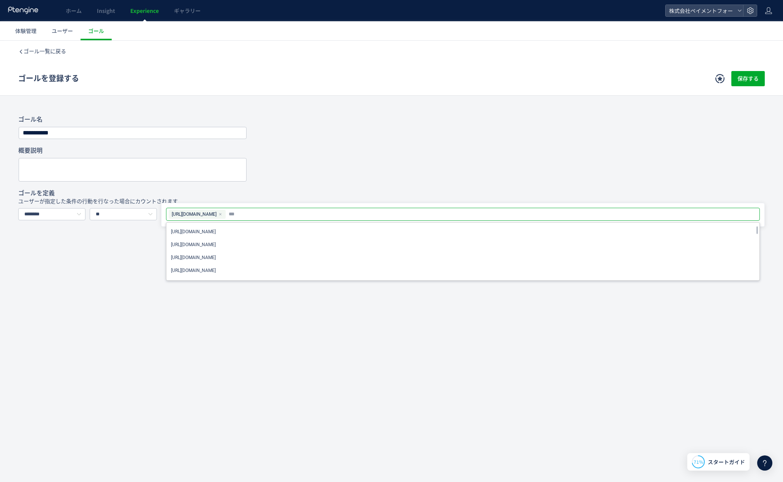
click at [222, 214] on icon at bounding box center [220, 214] width 4 height 4
paste input "**********"
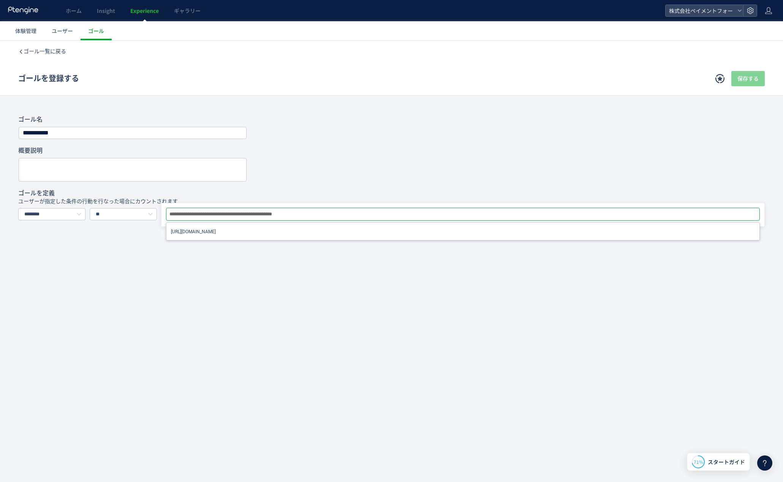
click at [306, 214] on input "**********" at bounding box center [238, 214] width 138 height 9
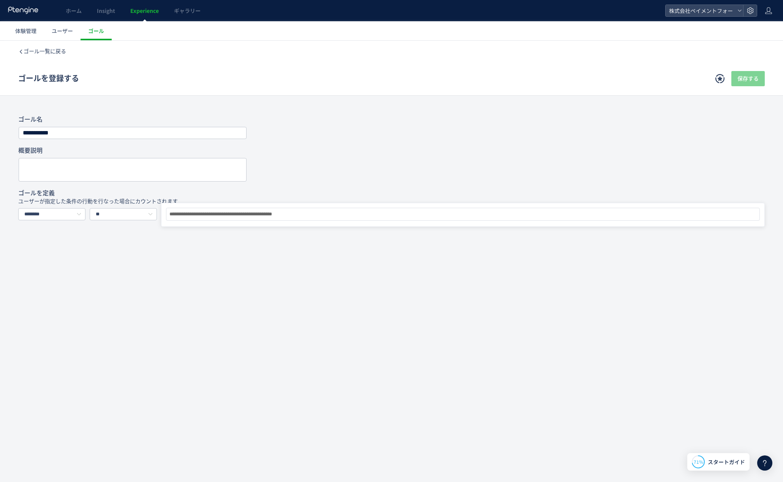
type input "**********"
click at [341, 288] on div "**********" at bounding box center [391, 196] width 783 height 310
click at [263, 209] on div "URLを1つずつ入力または複数貼り付け" at bounding box center [463, 214] width 604 height 12
type input "**********"
click at [216, 231] on span "https://weborder.payhub.jp/thank/2307?action=completed" at bounding box center [193, 231] width 45 height 9
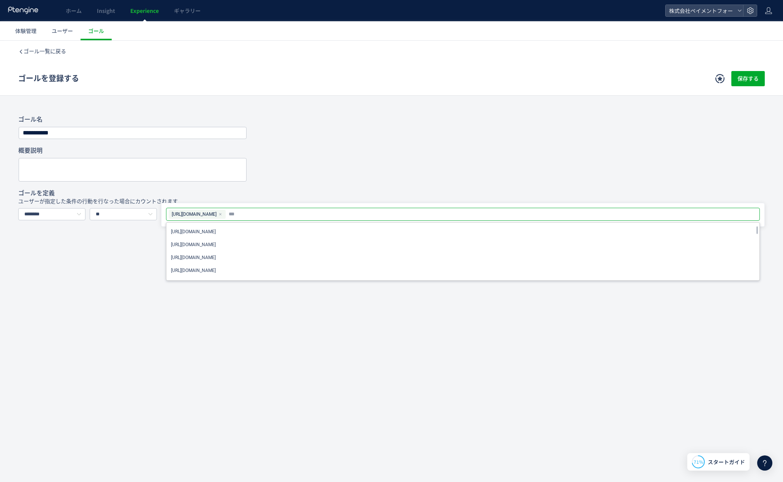
click at [312, 329] on div "**********" at bounding box center [391, 196] width 783 height 310
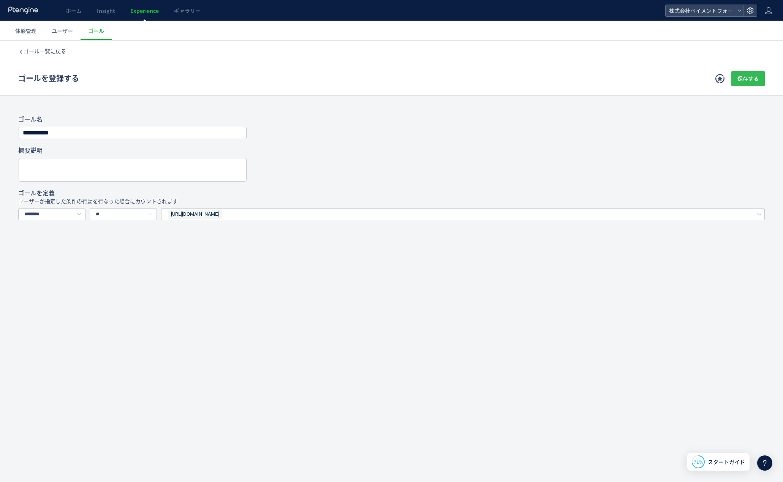
click at [746, 77] on span "保存する" at bounding box center [747, 78] width 21 height 15
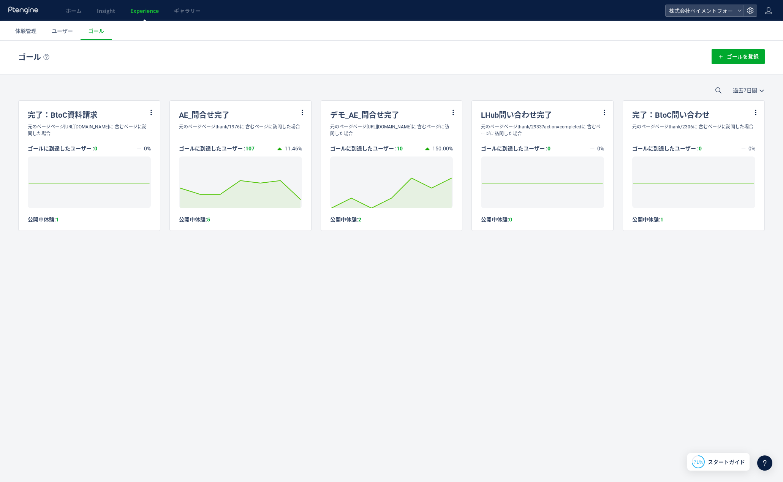
drag, startPoint x: 331, startPoint y: 276, endPoint x: 336, endPoint y: 273, distance: 6.6
click at [331, 275] on div "ゴール ゴールを登録 過去7日間 今日 過去7日間 過去30日間 完了：BtoC資料請求 元のページページhttps://weborder.payhub.jp…" at bounding box center [391, 252] width 783 height 423
click at [136, 283] on div "ゴール ゴールを登録 過去7日間 今日 過去7日間 過去30日間 完了：BtoC資料請求 元のページページhttps://weborder.payhub.jp…" at bounding box center [391, 252] width 783 height 423
click at [96, 215] on div "ゴールに到達したユーザー : 0 0% Created with Highcharts 7.2.2 2025/09/29: 0 公開中体験: 1" at bounding box center [89, 180] width 141 height 86
click at [91, 118] on div "完了：BtoC資料請求" at bounding box center [89, 112] width 141 height 23
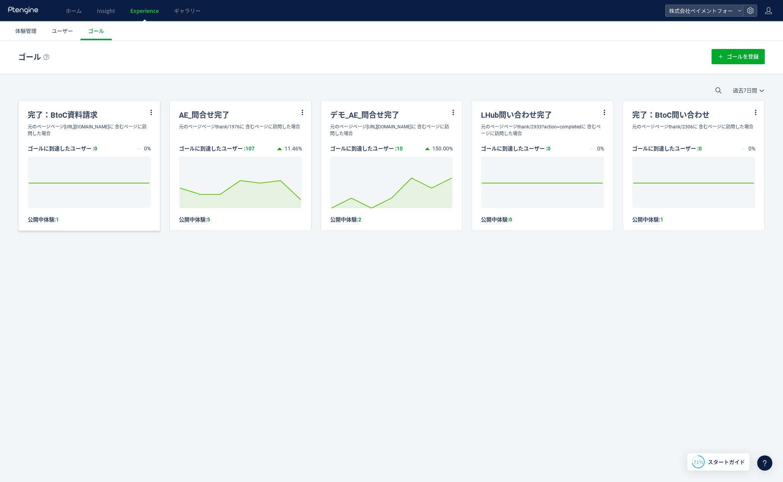
click at [144, 112] on div "完了：BtoC資料請求" at bounding box center [89, 112] width 141 height 23
click at [149, 113] on icon at bounding box center [151, 112] width 7 height 7
drag, startPoint x: 112, startPoint y: 112, endPoint x: 95, endPoint y: 113, distance: 17.2
click at [110, 112] on div "完了：BtoC資料請求" at bounding box center [89, 112] width 141 height 23
drag, startPoint x: 88, startPoint y: 119, endPoint x: 71, endPoint y: 168, distance: 52.1
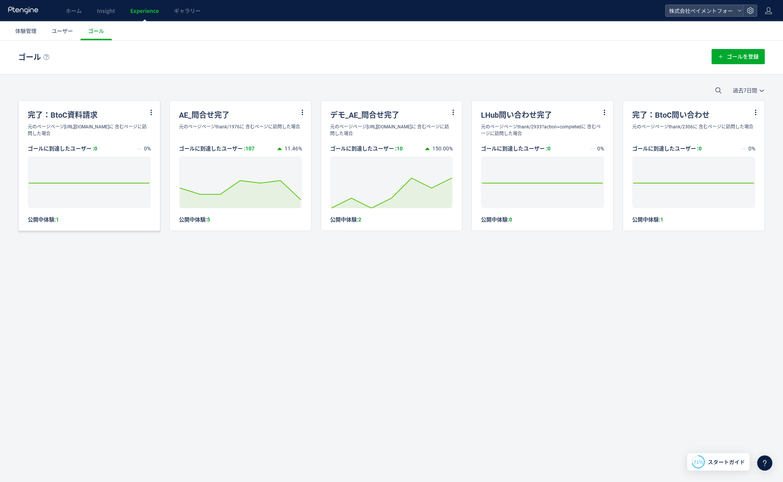
click at [88, 118] on div "完了：BtoC資料請求" at bounding box center [89, 112] width 141 height 23
click at [43, 221] on div "公開中体験: 1" at bounding box center [89, 219] width 123 height 7
drag, startPoint x: 44, startPoint y: 221, endPoint x: 107, endPoint y: 173, distance: 78.8
click at [53, 217] on div "公開中体験: 1" at bounding box center [89, 219] width 123 height 7
click at [80, 113] on div "完了：BtoC資料請求" at bounding box center [89, 112] width 141 height 23
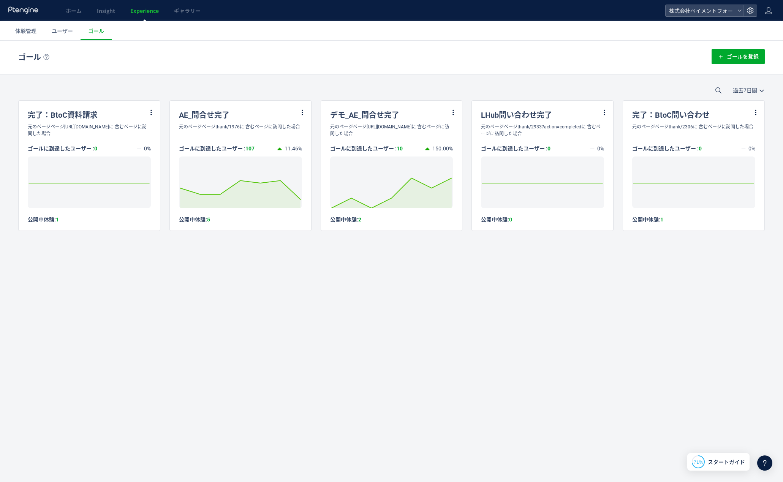
drag, startPoint x: 136, startPoint y: 250, endPoint x: 135, endPoint y: 244, distance: 6.2
click at [136, 249] on div "ゴール ゴールを登録 過去7日間 今日 過去7日間 過去30日間 完了：BtoC資料請求 元のページページhttps://weborder.payhub.jp…" at bounding box center [391, 155] width 783 height 228
click at [35, 220] on div "公開中体験: 1" at bounding box center [89, 219] width 123 height 7
click at [21, 32] on span "体験管理" at bounding box center [25, 31] width 21 height 8
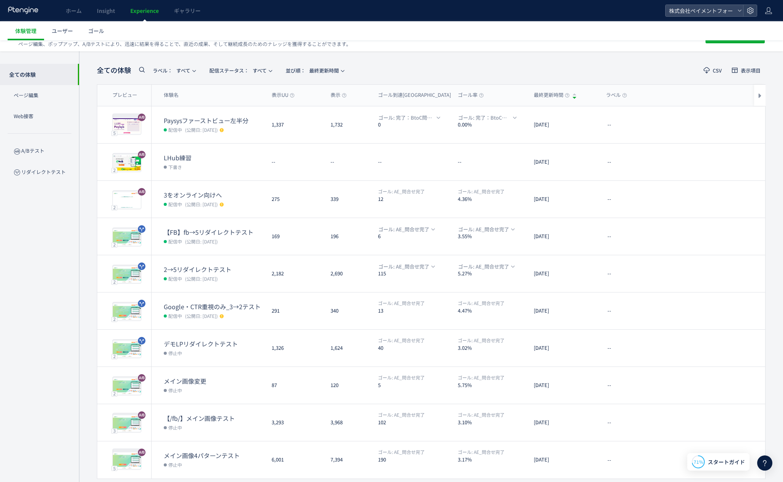
scroll to position [43, 0]
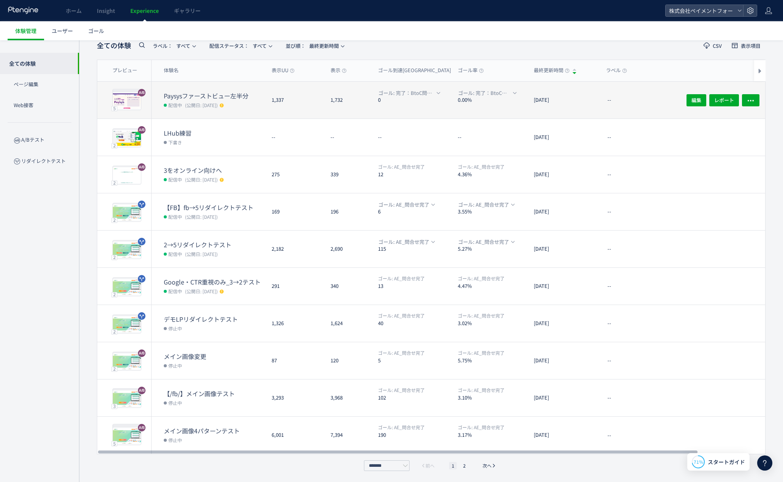
drag, startPoint x: 404, startPoint y: 105, endPoint x: 407, endPoint y: 97, distance: 8.5
click at [407, 97] on dl "ゴール: 完了：BtoC問い合わせ 0" at bounding box center [415, 104] width 74 height 30
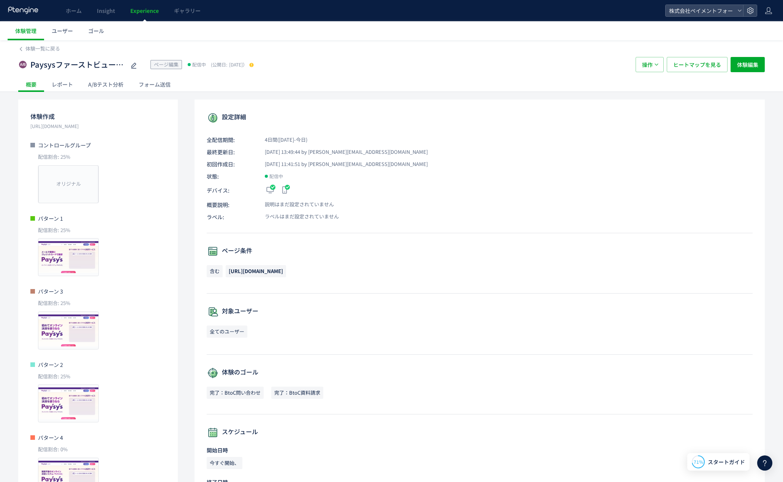
click at [155, 87] on div "フォーム送信" at bounding box center [154, 84] width 47 height 15
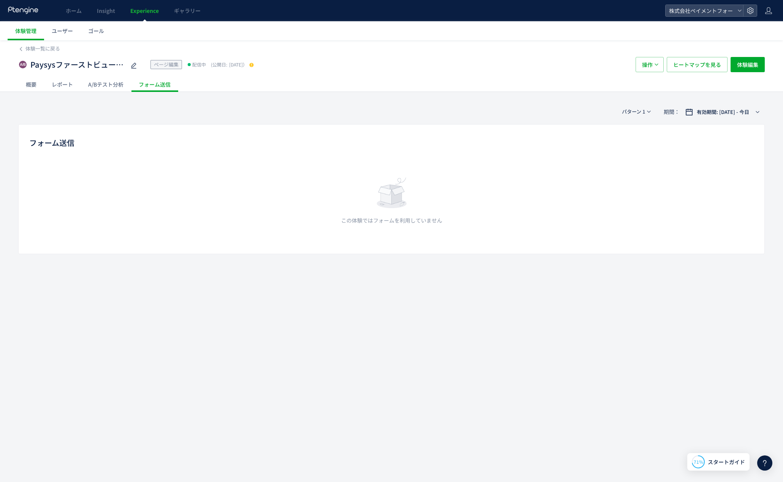
click at [68, 83] on div "レポート" at bounding box center [62, 84] width 36 height 15
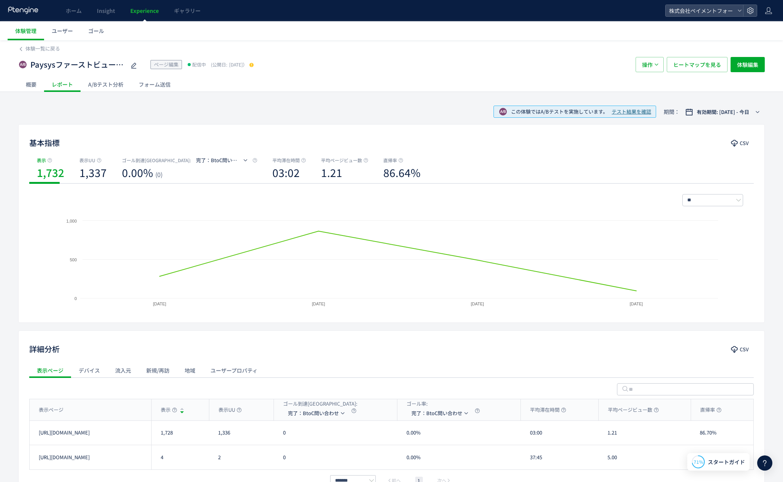
scroll to position [52, 0]
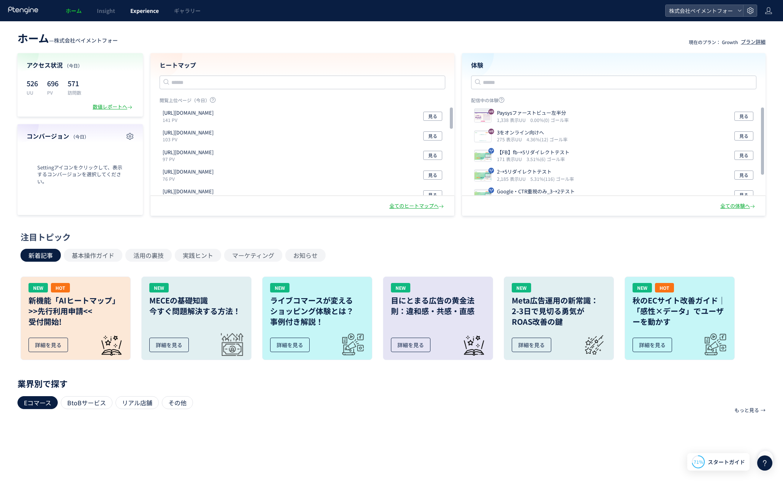
click at [155, 9] on span "Experience" at bounding box center [144, 11] width 28 height 8
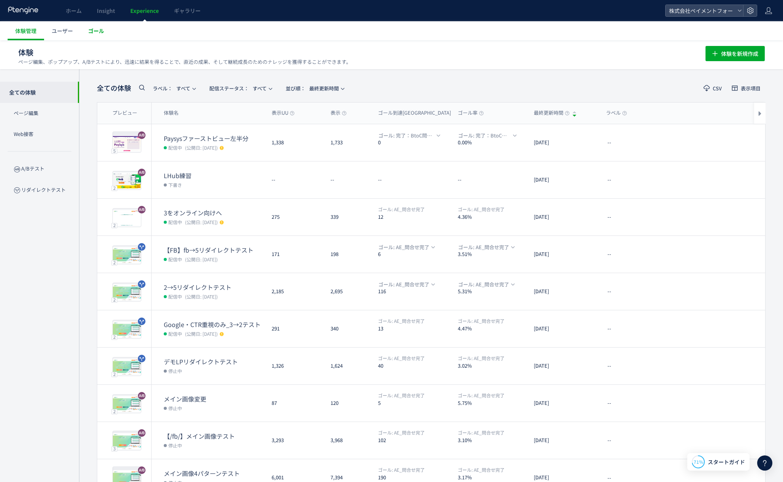
click at [95, 31] on span "ゴール" at bounding box center [96, 31] width 16 height 8
